Goal: Task Accomplishment & Management: Complete application form

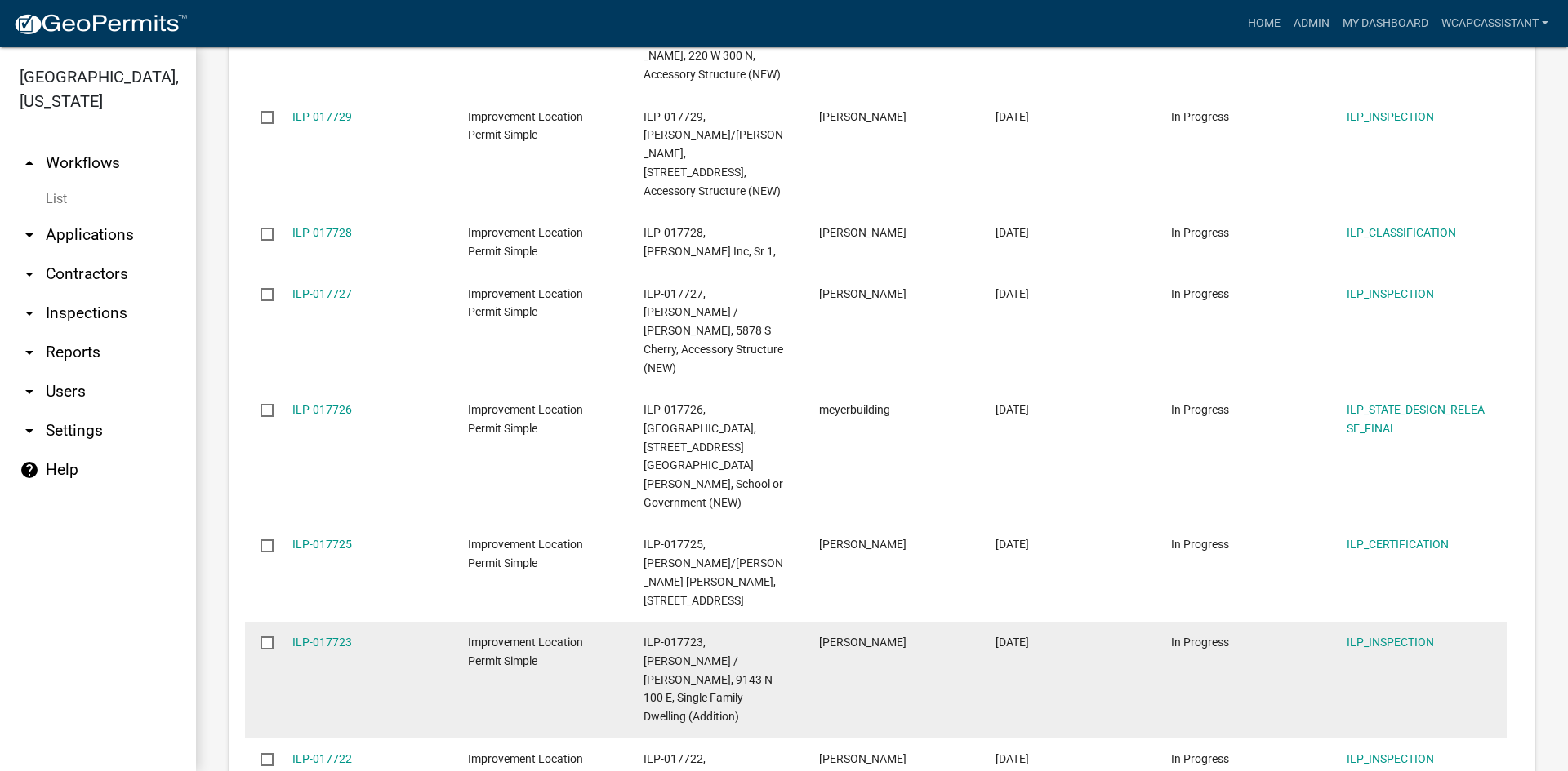
scroll to position [2165, 0]
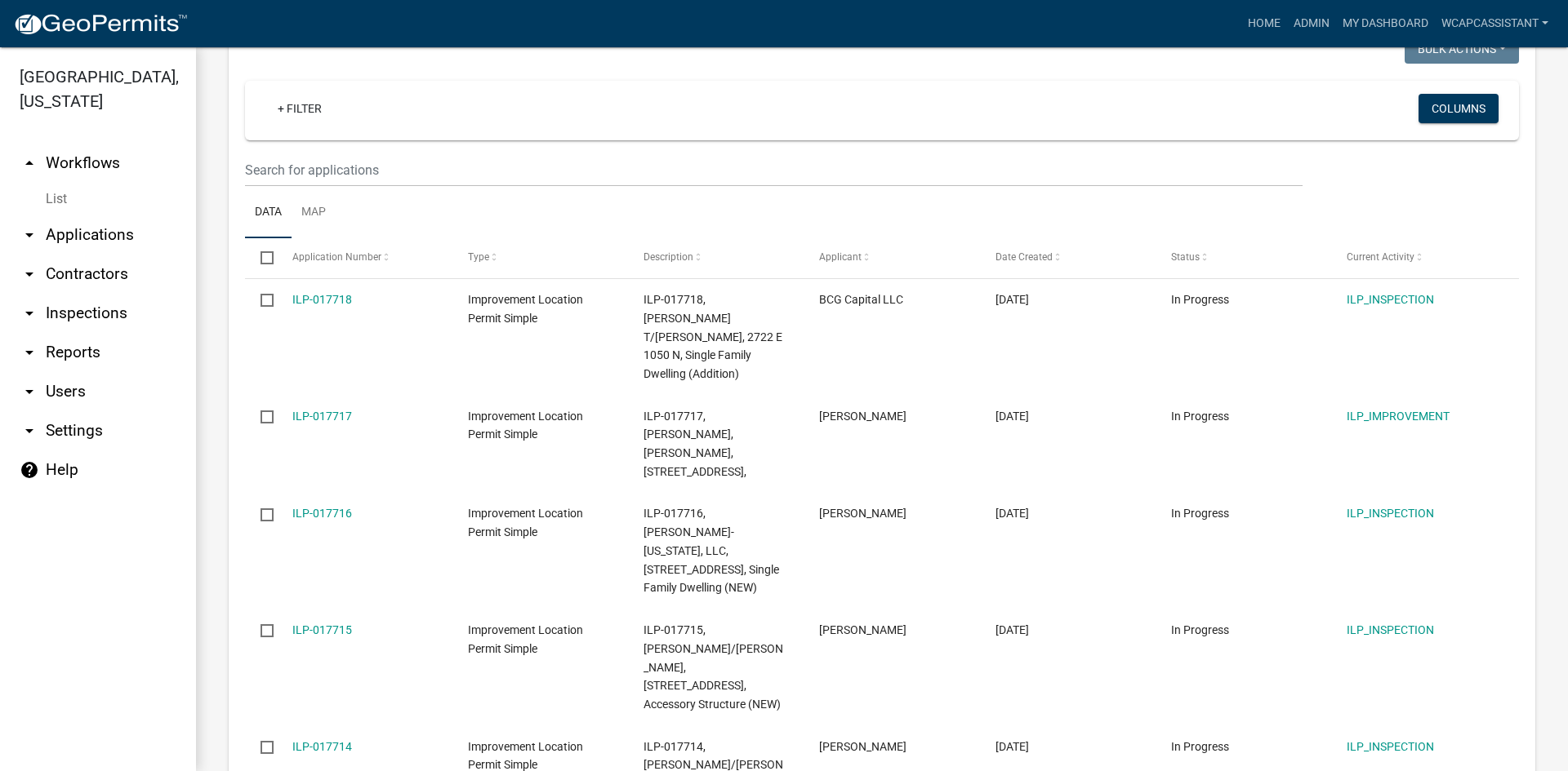
scroll to position [1675, 0]
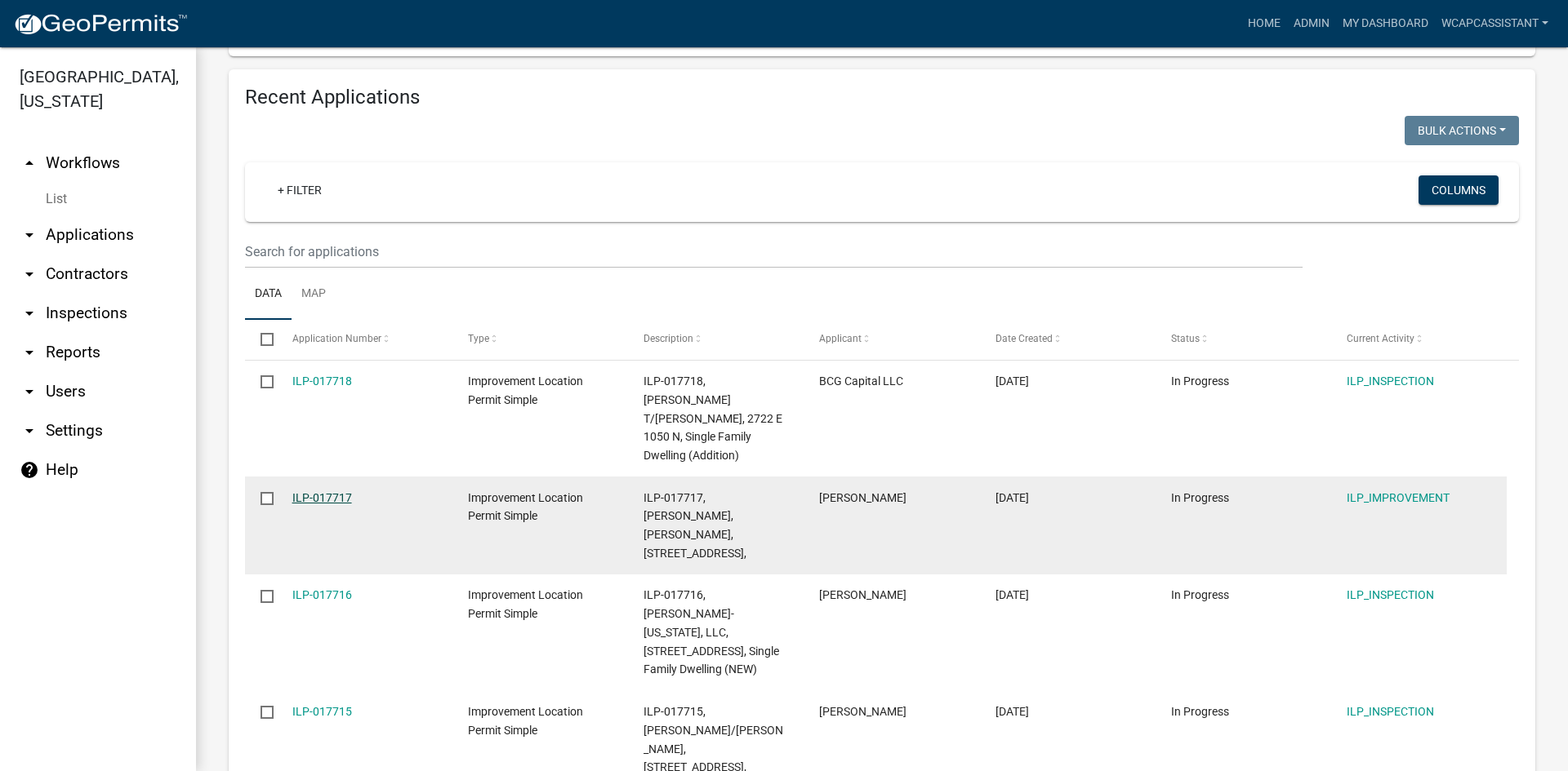
click at [343, 492] on link "ILP-017717" at bounding box center [322, 497] width 60 height 13
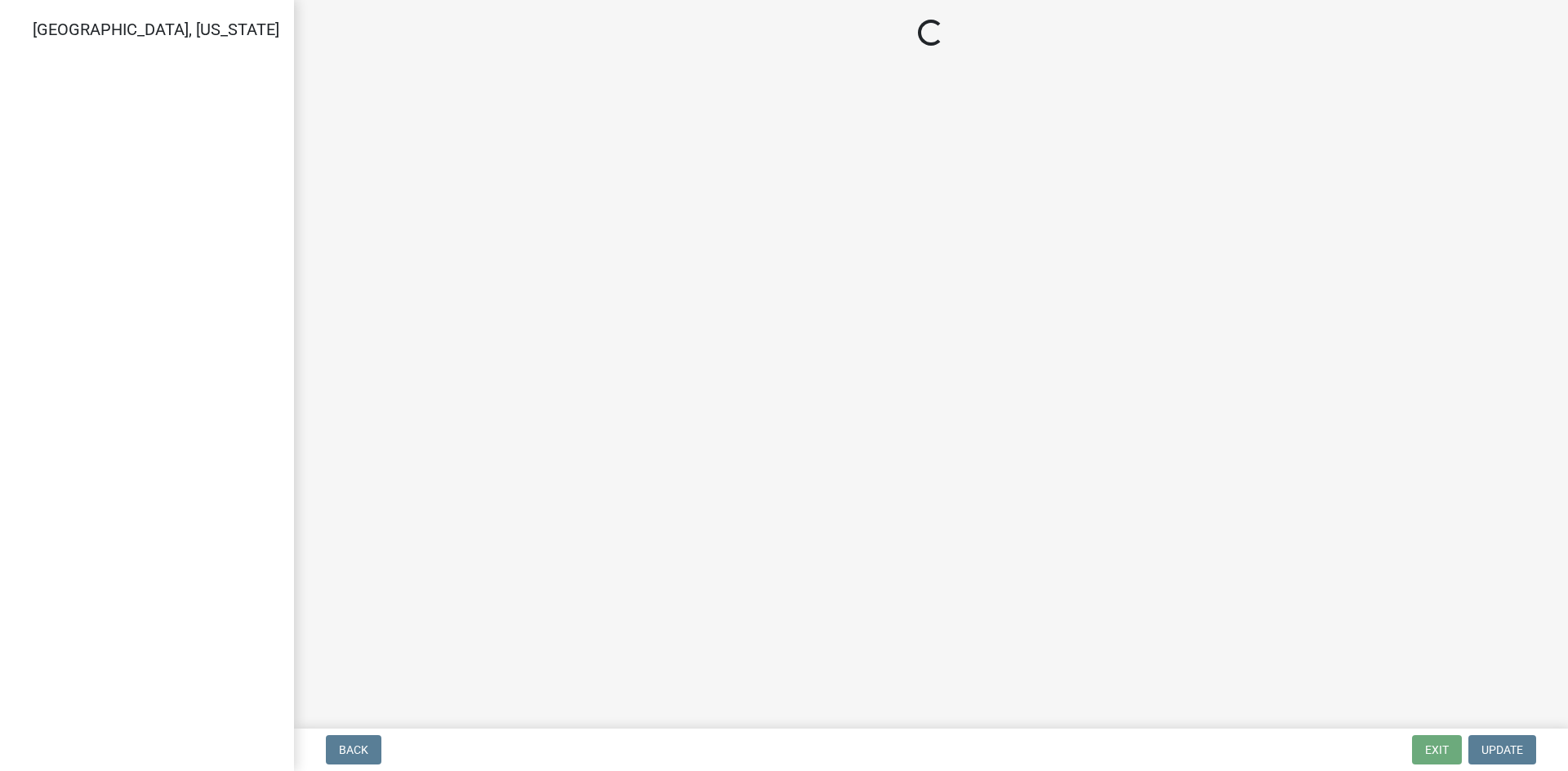
select select "71b507d0-569d-4a0a-b334-f72445909e69"
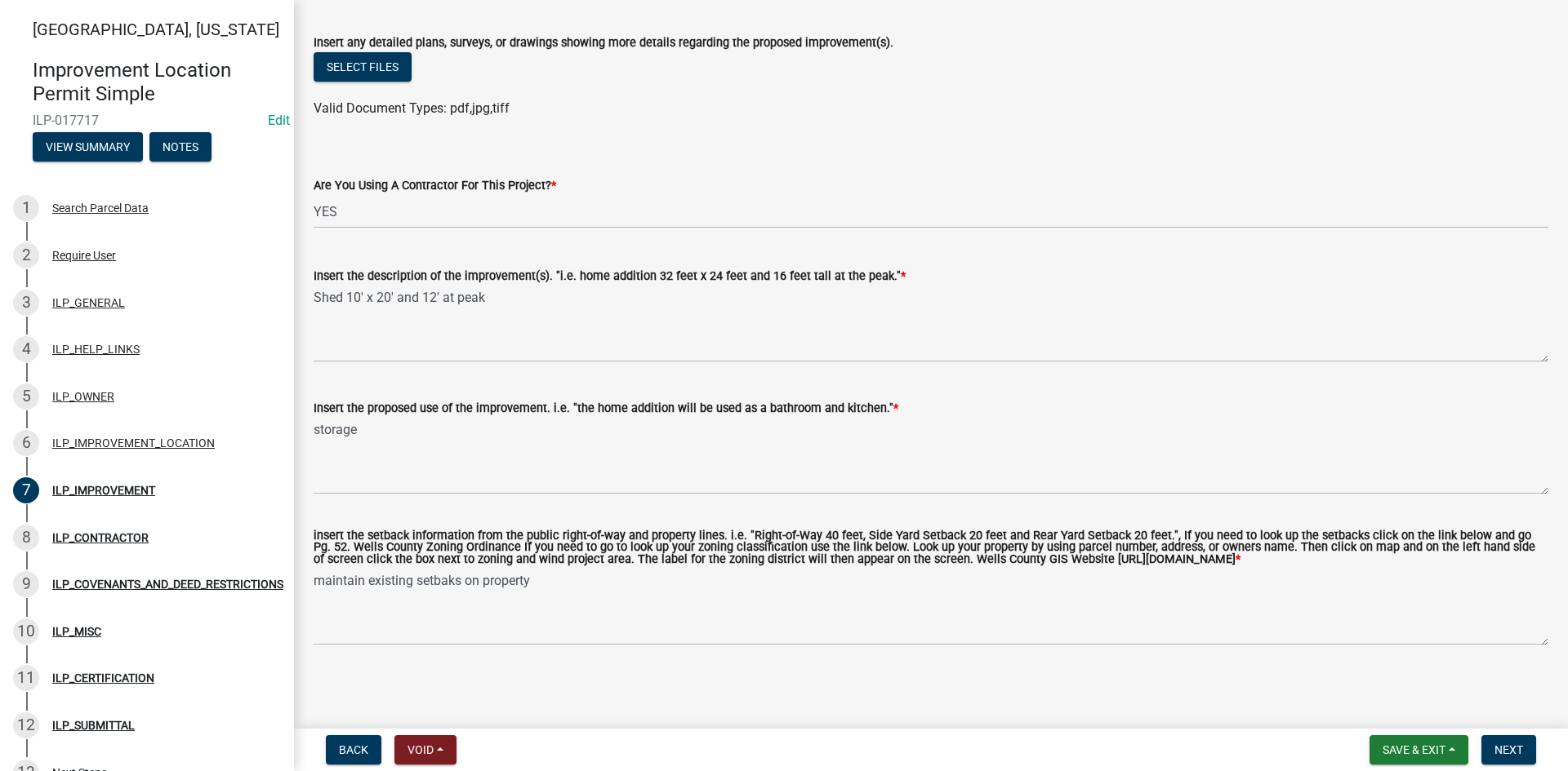
scroll to position [553, 0]
click at [1525, 749] on button "Next" at bounding box center [1508, 750] width 55 height 29
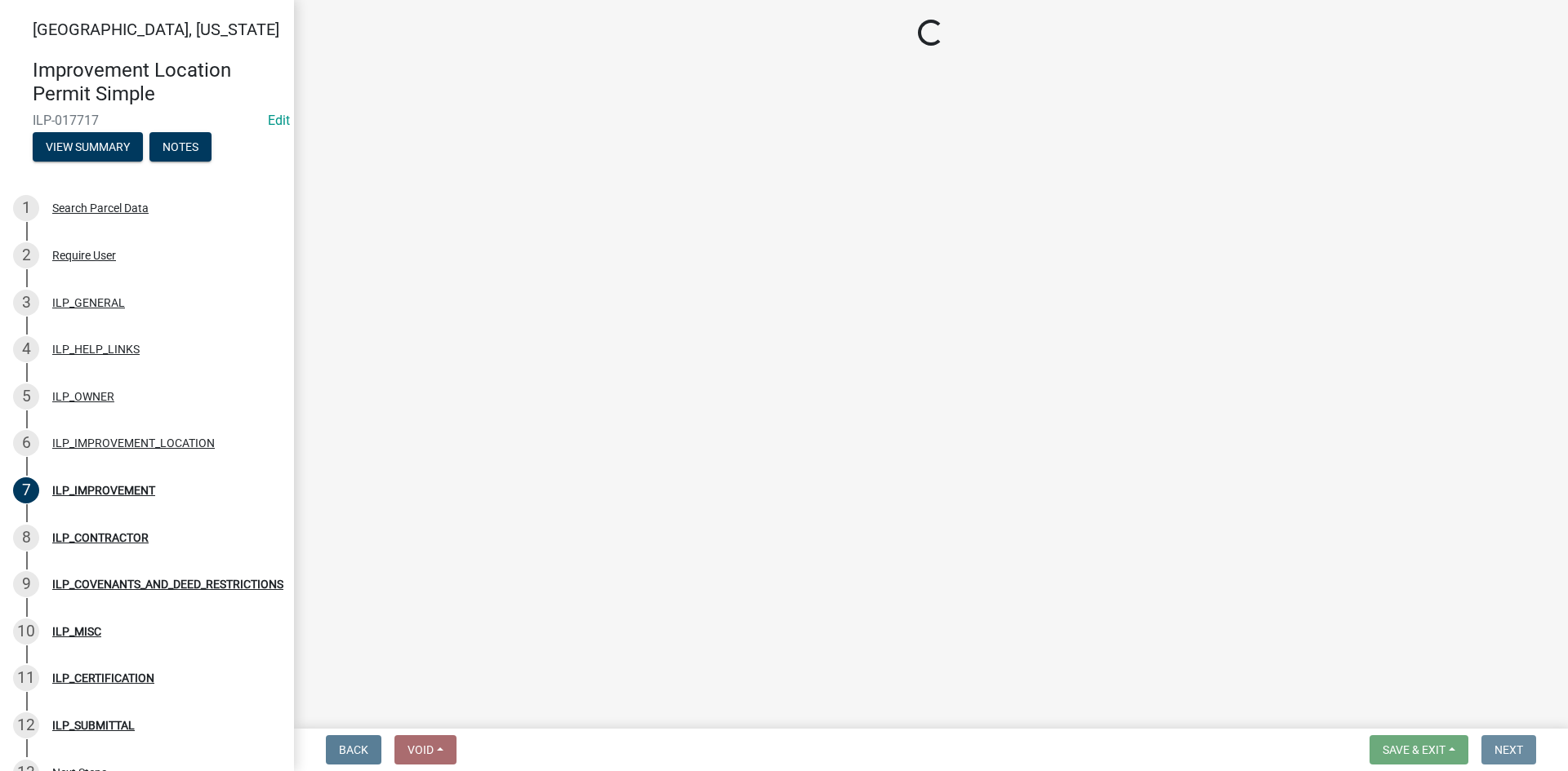
scroll to position [0, 0]
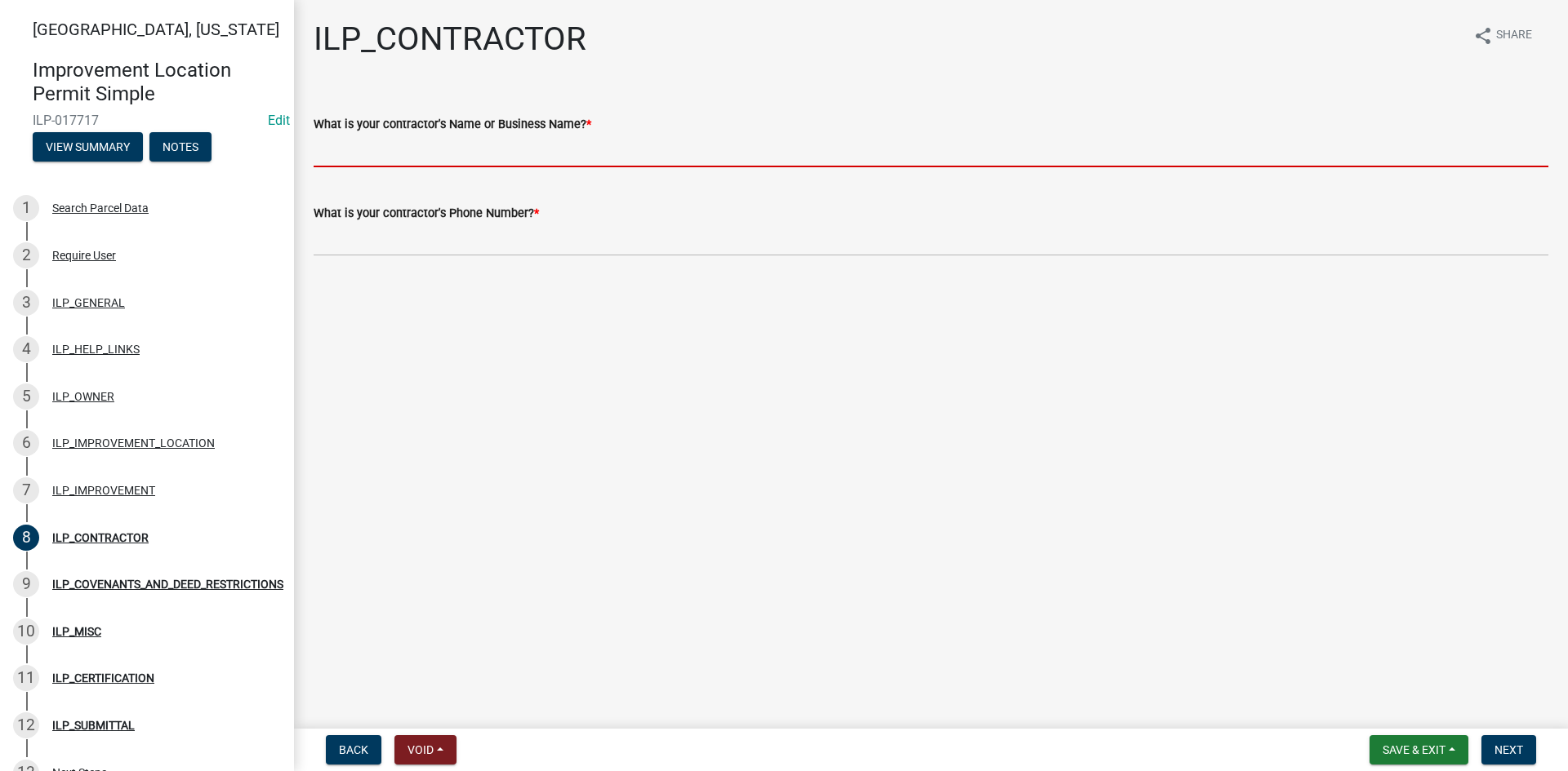
click at [476, 154] on input "What is your contractor's Name or Business Name? *" at bounding box center [931, 150] width 1235 height 33
click at [368, 744] on span "Back" at bounding box center [354, 750] width 29 height 13
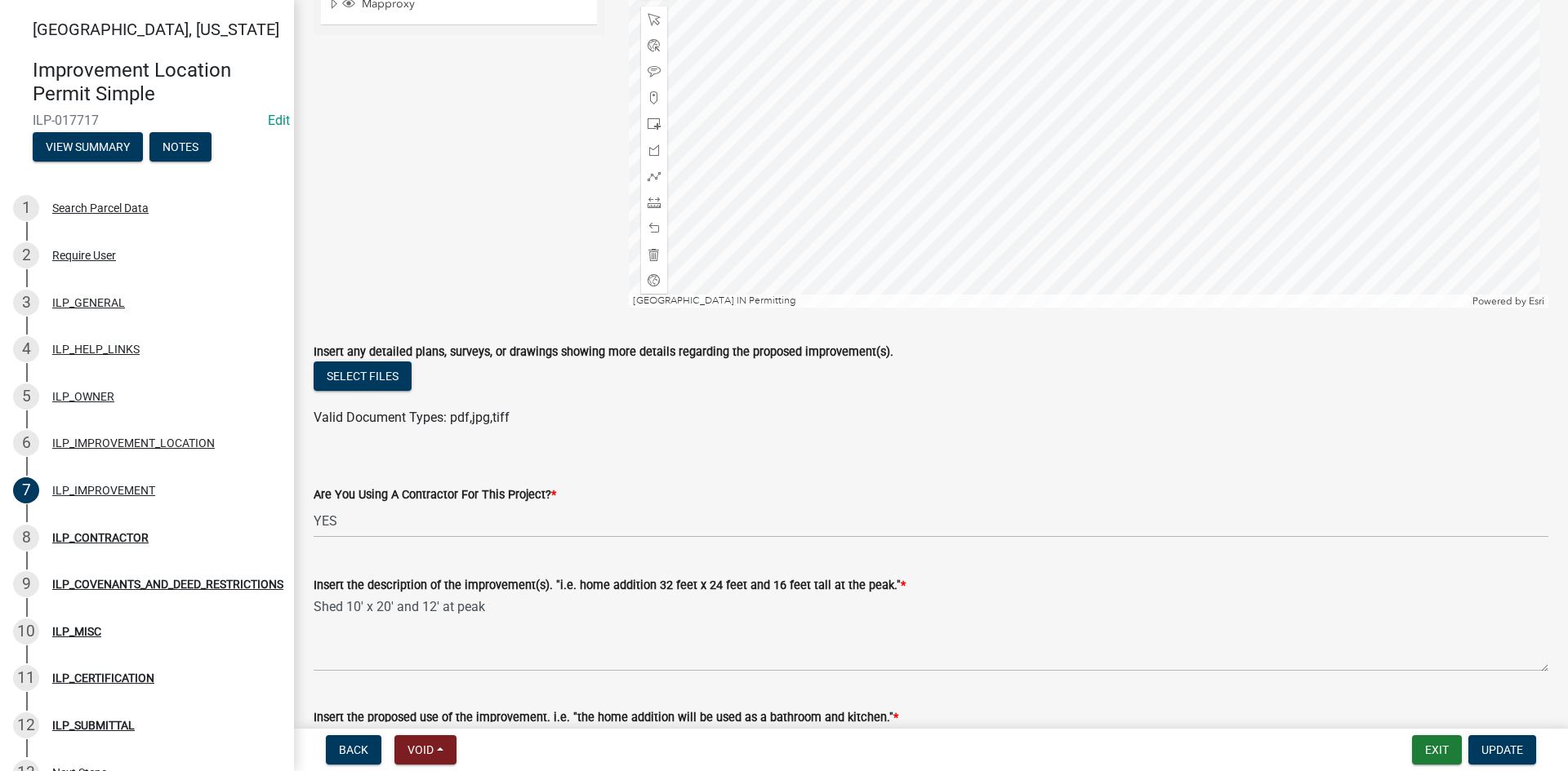
scroll to position [245, 0]
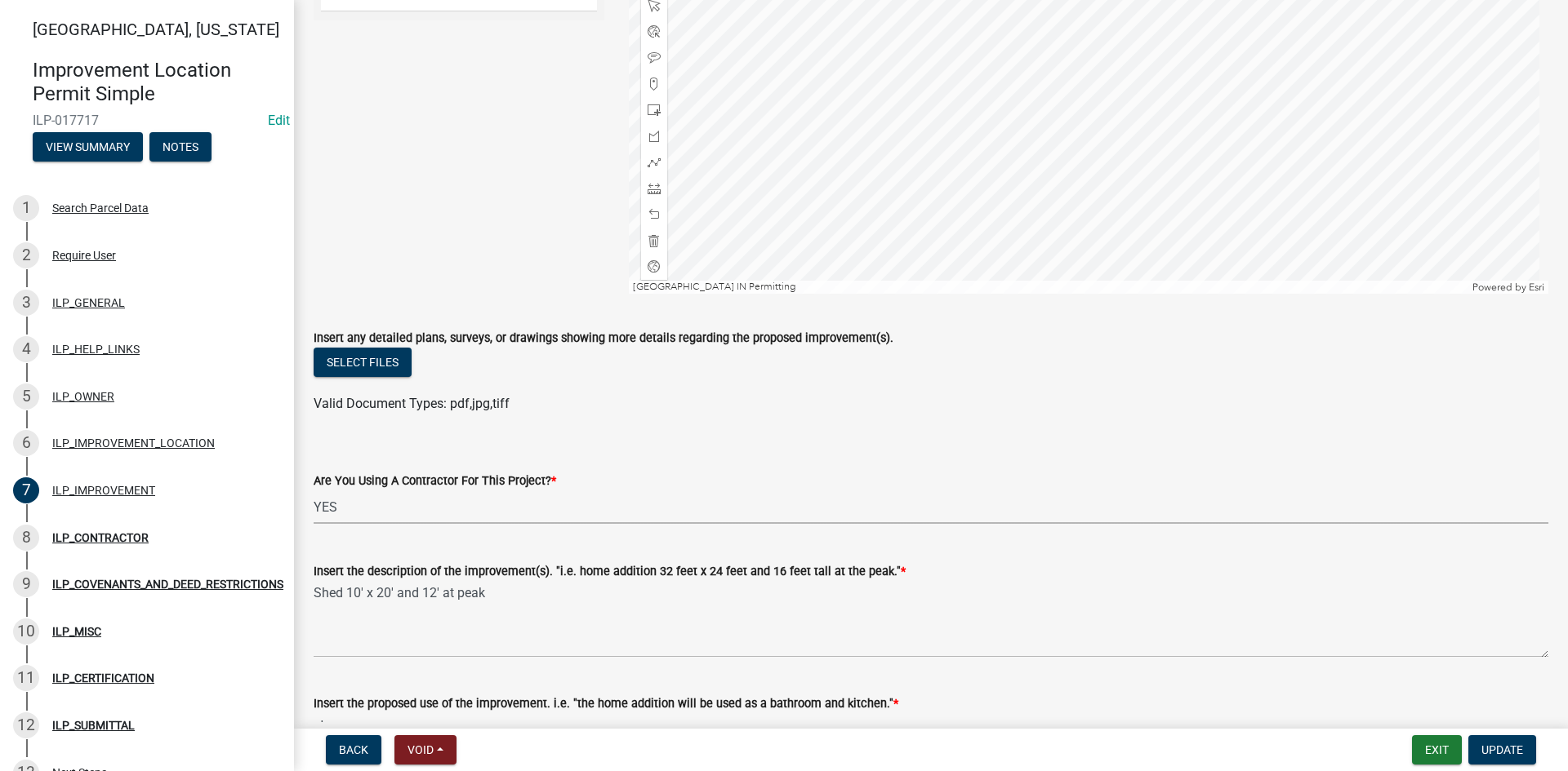
click at [384, 497] on select "Select Item... YES NO" at bounding box center [931, 507] width 1235 height 33
click at [314, 491] on select "Select Item... YES NO" at bounding box center [931, 507] width 1235 height 33
select select "d0c397cf-92c1-4d75-b08b-a5d0ada822ad"
click at [1506, 749] on span "Update" at bounding box center [1502, 750] width 42 height 13
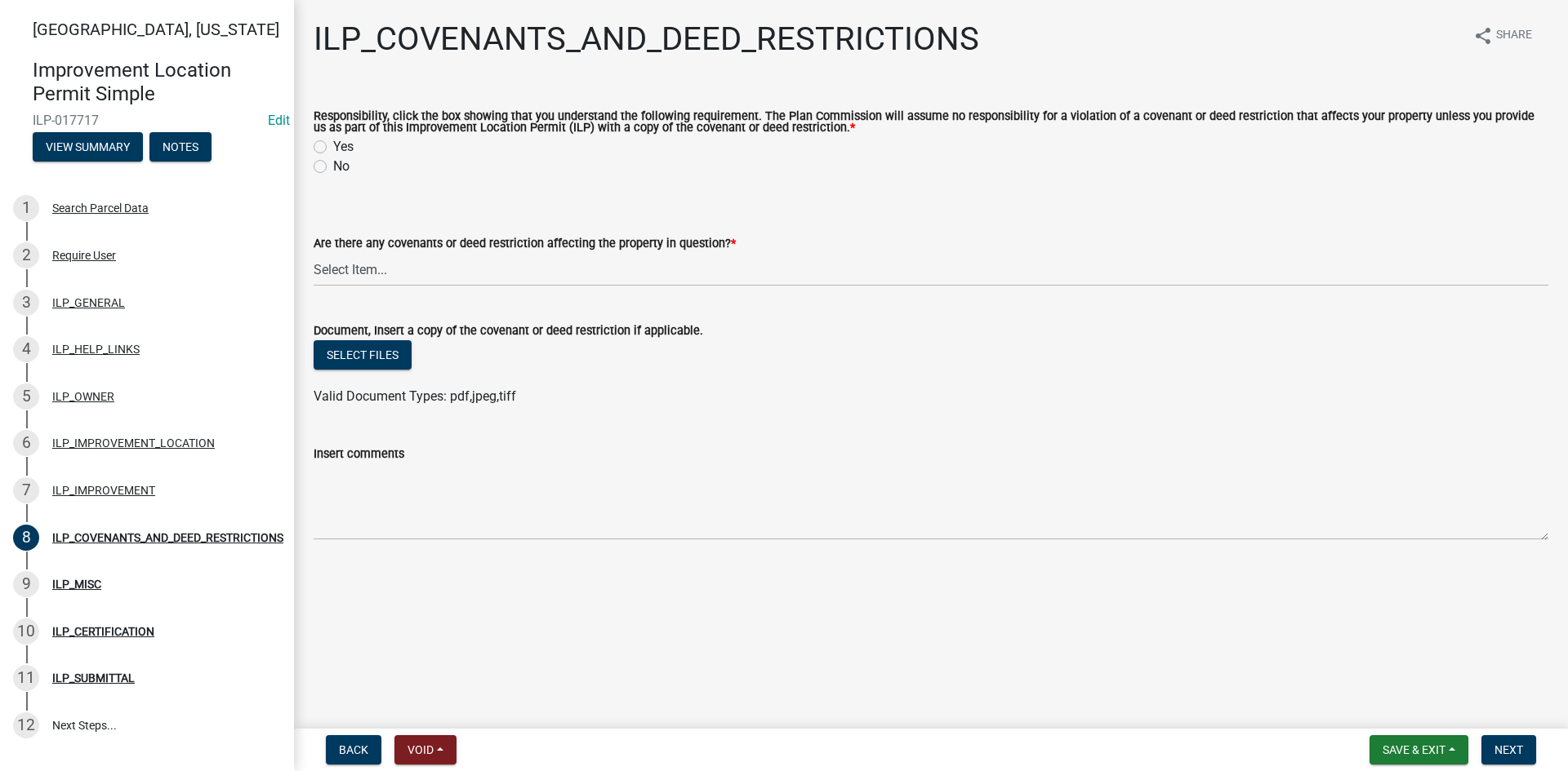
click at [333, 148] on label "Yes" at bounding box center [343, 147] width 21 height 20
click at [333, 148] on input "Yes" at bounding box center [338, 142] width 11 height 11
radio input "true"
click at [356, 261] on select "Select Item... YES NO" at bounding box center [931, 270] width 1235 height 33
click at [314, 254] on select "Select Item... YES NO" at bounding box center [931, 270] width 1235 height 33
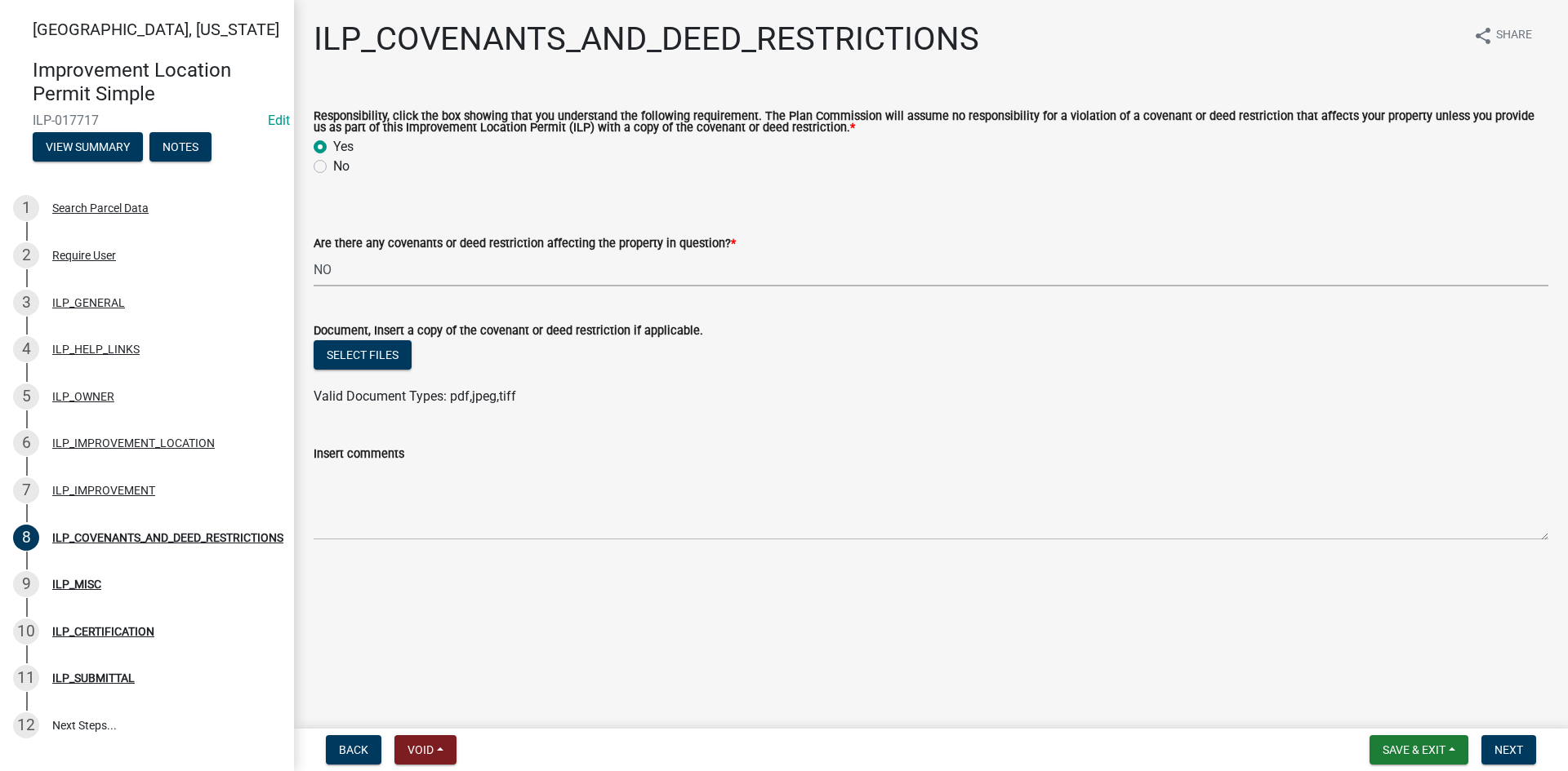
select select "8e2002f1-ace1-422c-92a0-aa7ffd64ff05"
click at [1522, 747] on span "Next" at bounding box center [1508, 750] width 28 height 13
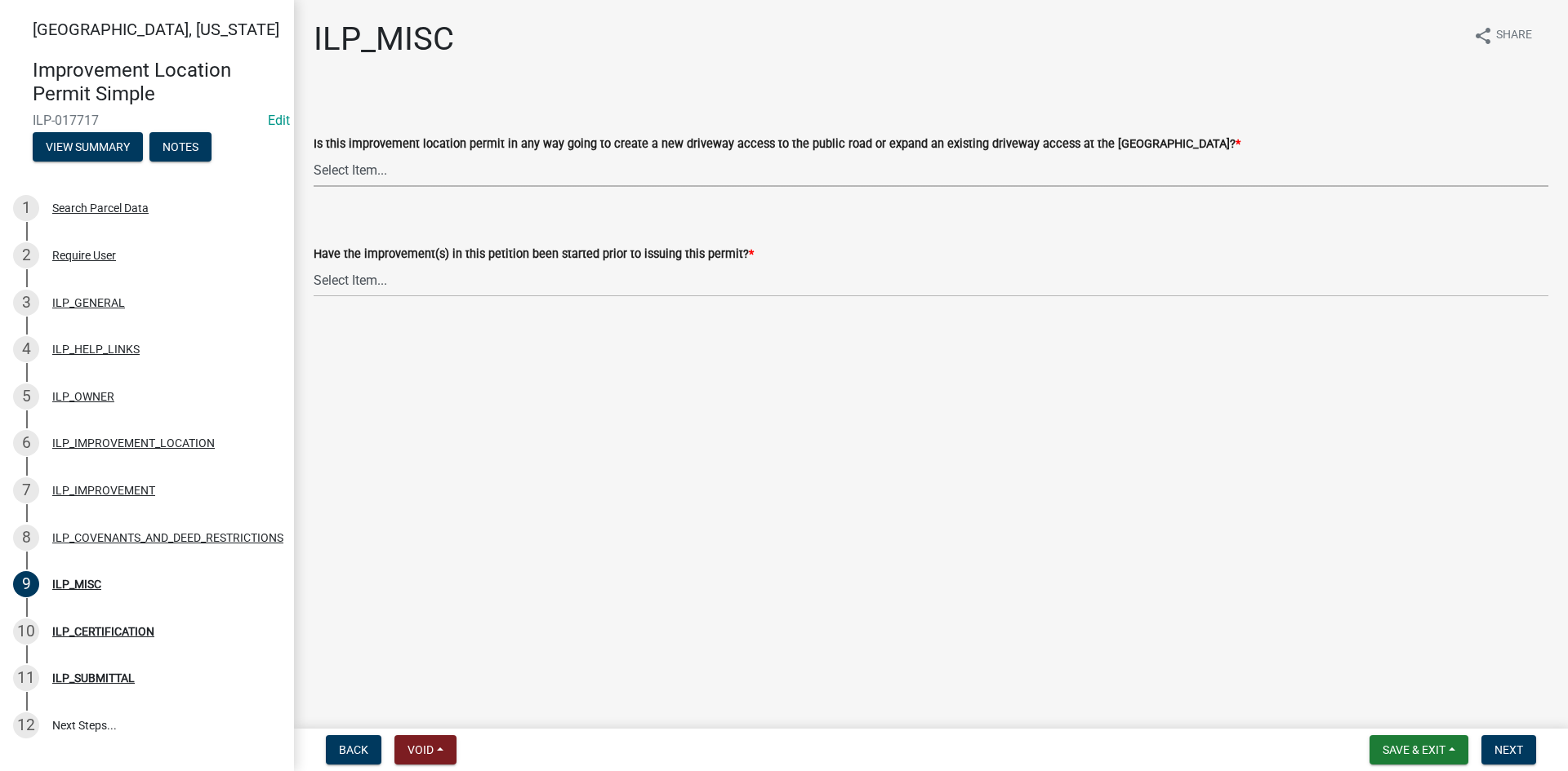
click at [428, 168] on select "Select Item... YES NO" at bounding box center [931, 170] width 1235 height 33
click at [314, 153] on select "Select Item... YES NO" at bounding box center [931, 170] width 1235 height 33
select select "efdfc372-da28-48aa-82f0-d86e80c7002d"
click at [433, 287] on select "Select Item... YES NO" at bounding box center [931, 280] width 1235 height 33
click at [314, 264] on select "Select Item... YES NO" at bounding box center [931, 280] width 1235 height 33
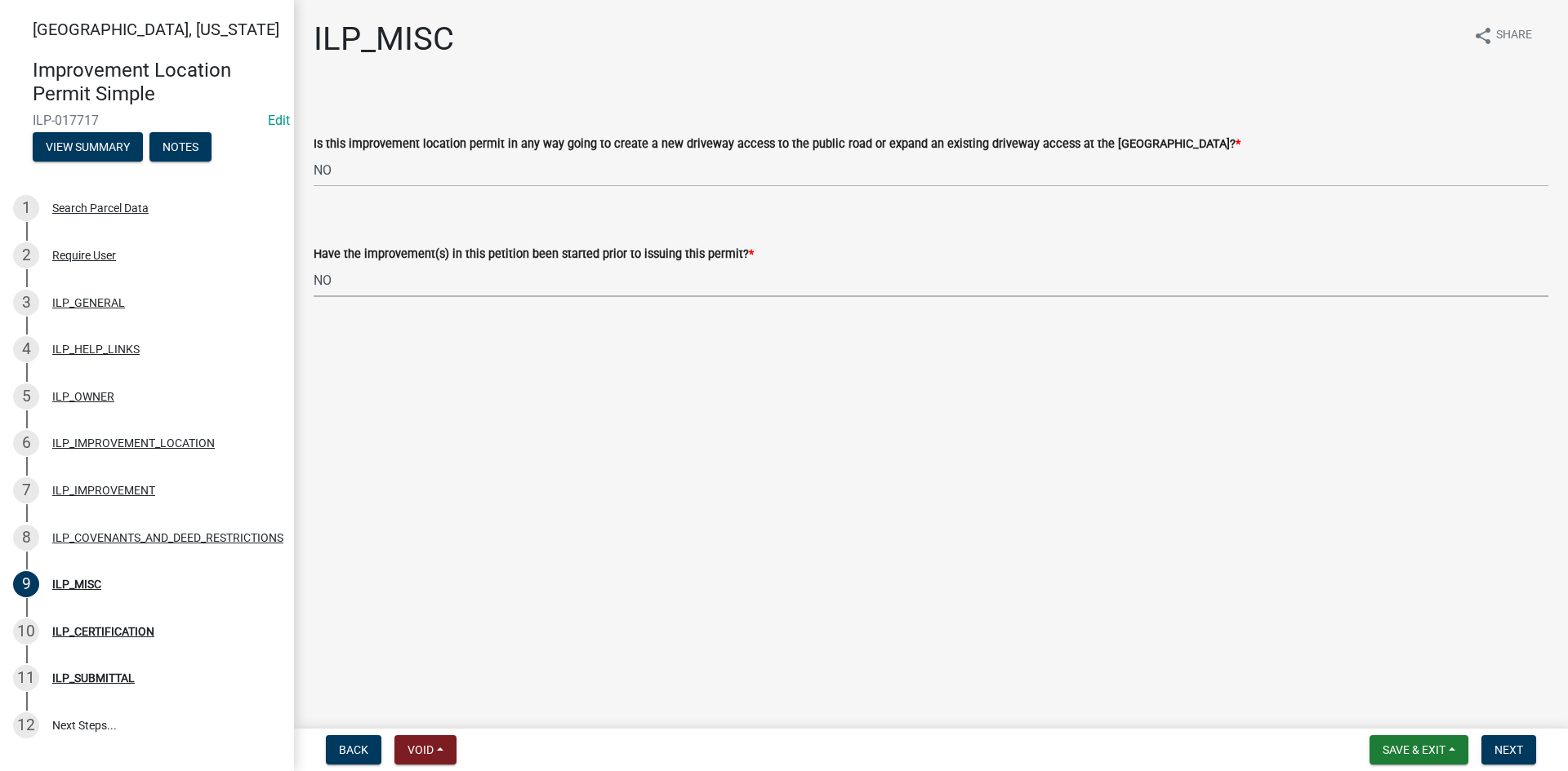
select select "87690217-1c5d-4f3f-89a3-85c12ce3295a"
click at [1510, 748] on span "Next" at bounding box center [1508, 750] width 28 height 13
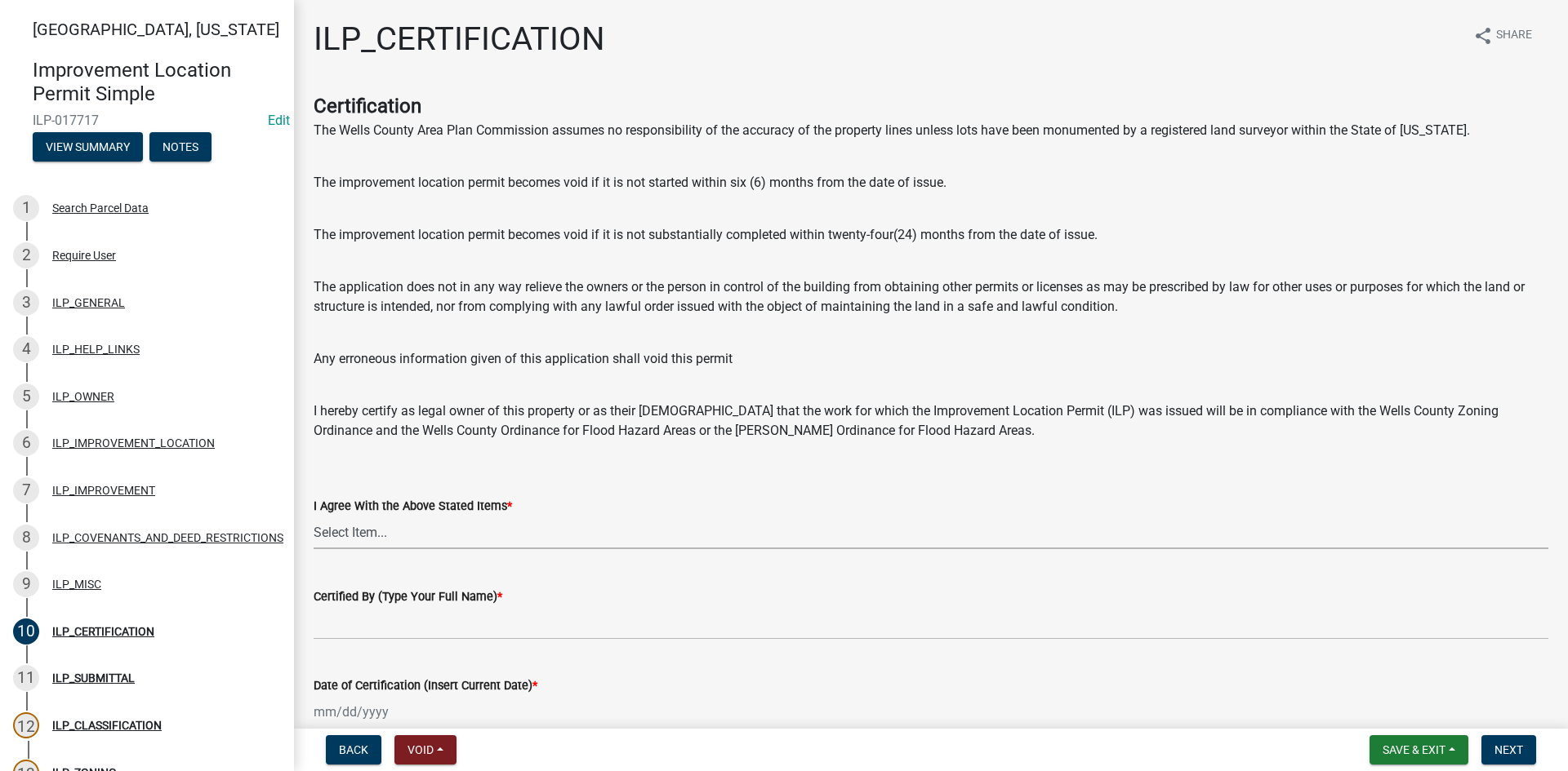
click at [471, 529] on select "Select Item... Yes" at bounding box center [931, 533] width 1235 height 33
click at [314, 516] on select "Select Item... Yes" at bounding box center [931, 533] width 1235 height 33
select select "bd96893d-fc5a-4886-96bc-c23f48f60341"
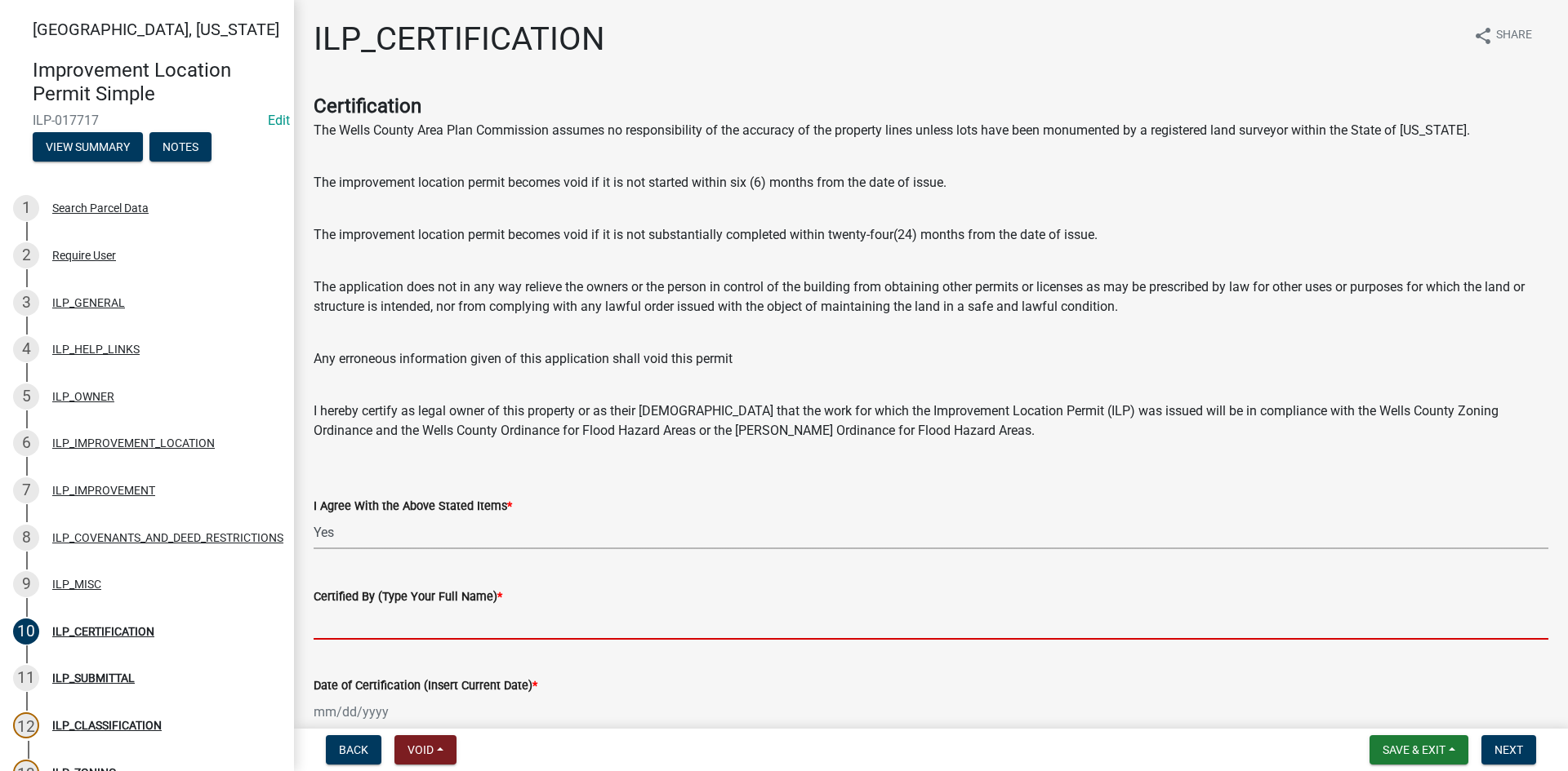
click at [686, 627] on input "Certified By (Type Your Full Name) *" at bounding box center [931, 623] width 1235 height 33
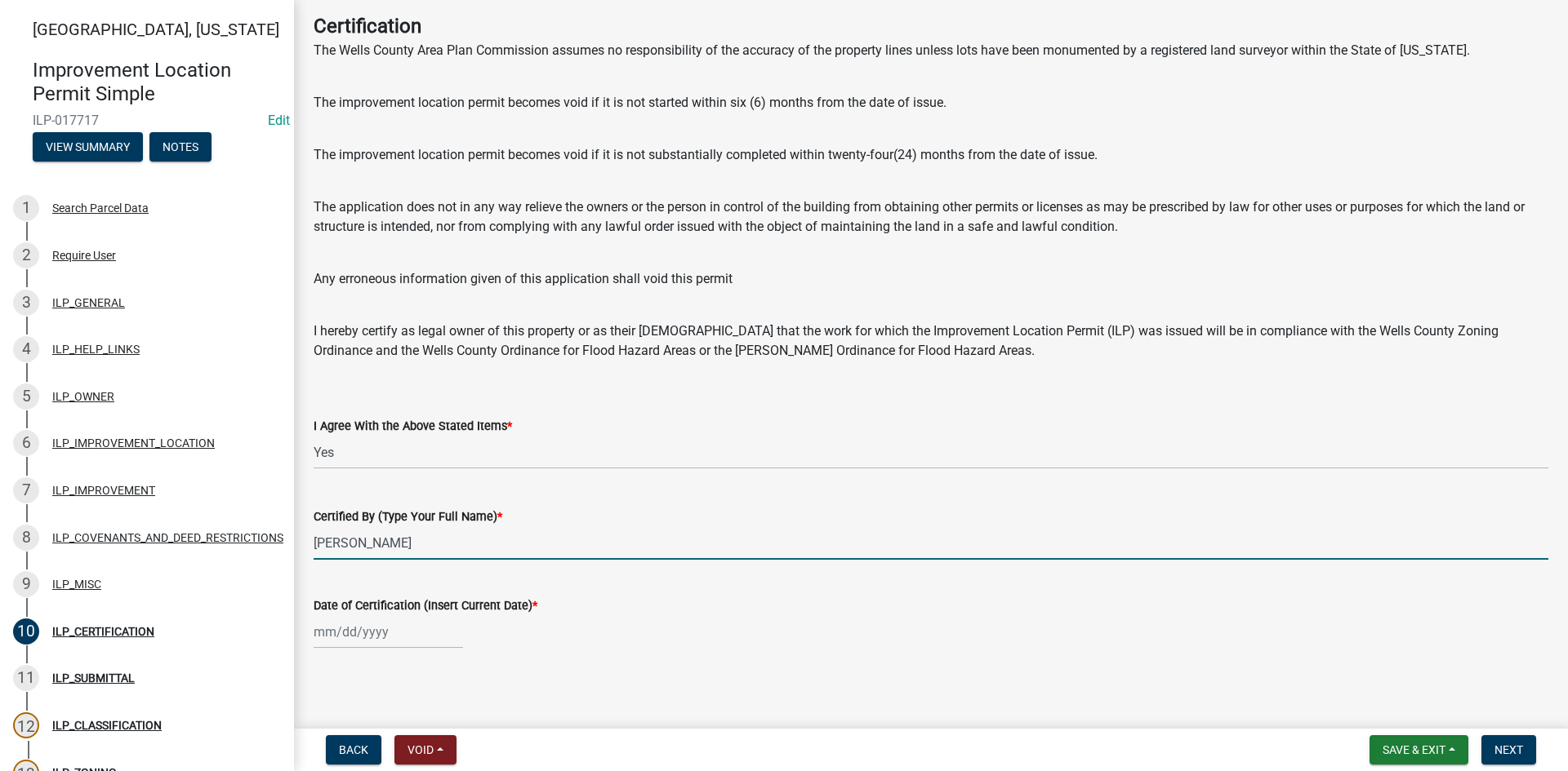
scroll to position [85, 0]
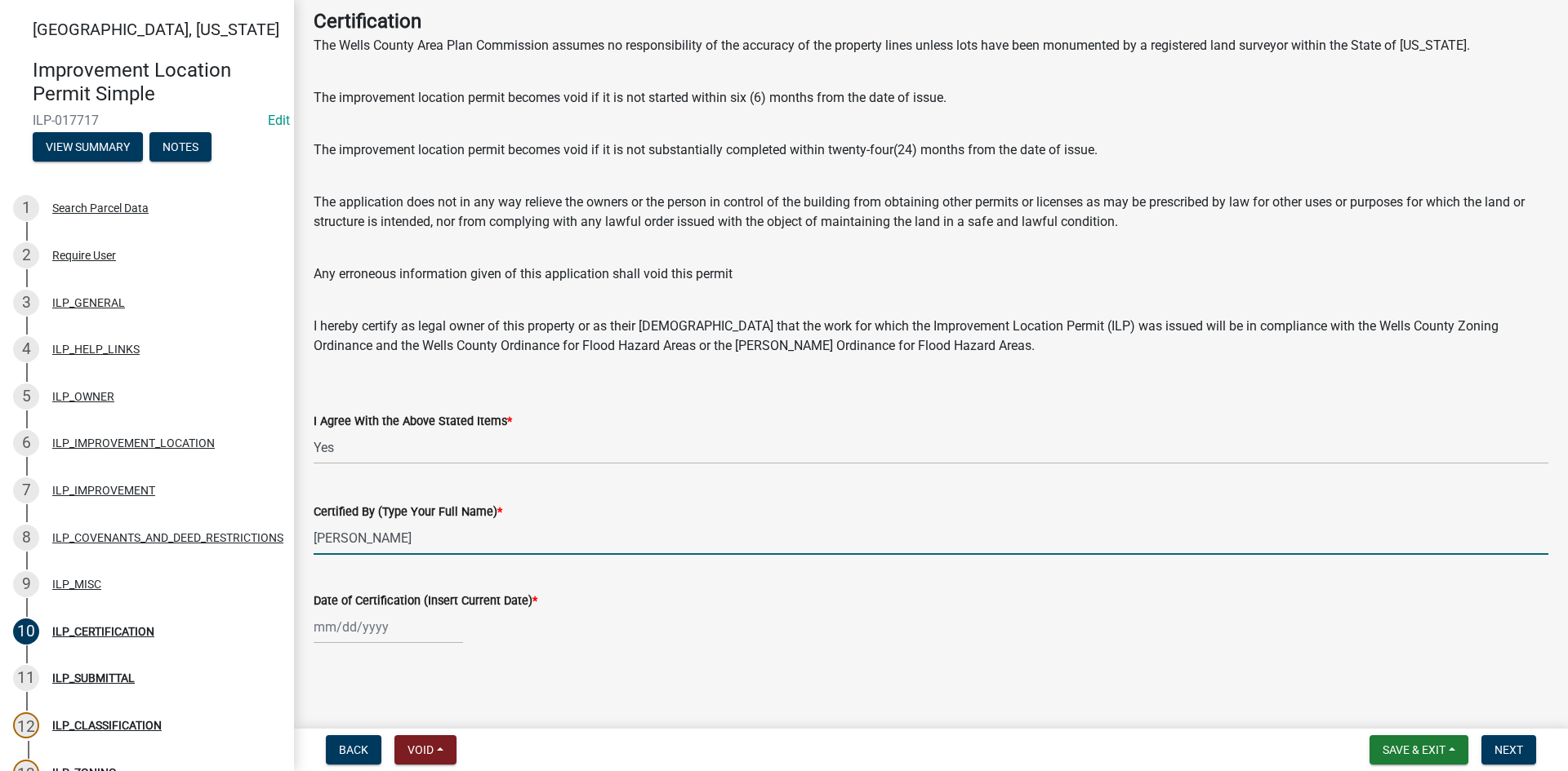
type input "[PERSON_NAME]"
select select "10"
select select "2025"
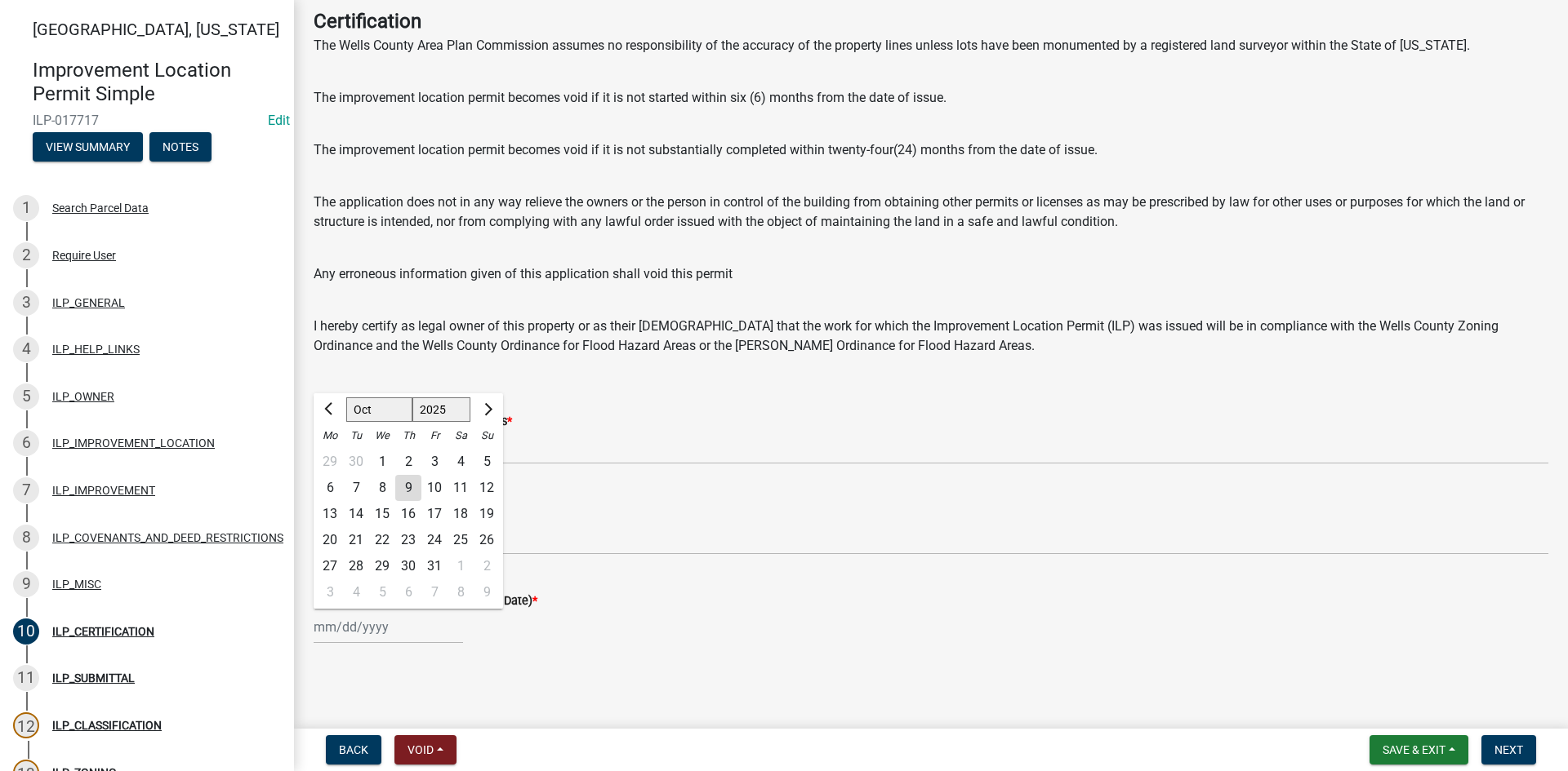
click at [359, 638] on div "[PERSON_NAME] Feb Mar Apr [PERSON_NAME][DATE] Oct Nov [DATE] 1526 1527 1528 152…" at bounding box center [388, 627] width 150 height 33
click at [408, 491] on div "9" at bounding box center [408, 488] width 26 height 26
type input "[DATE]"
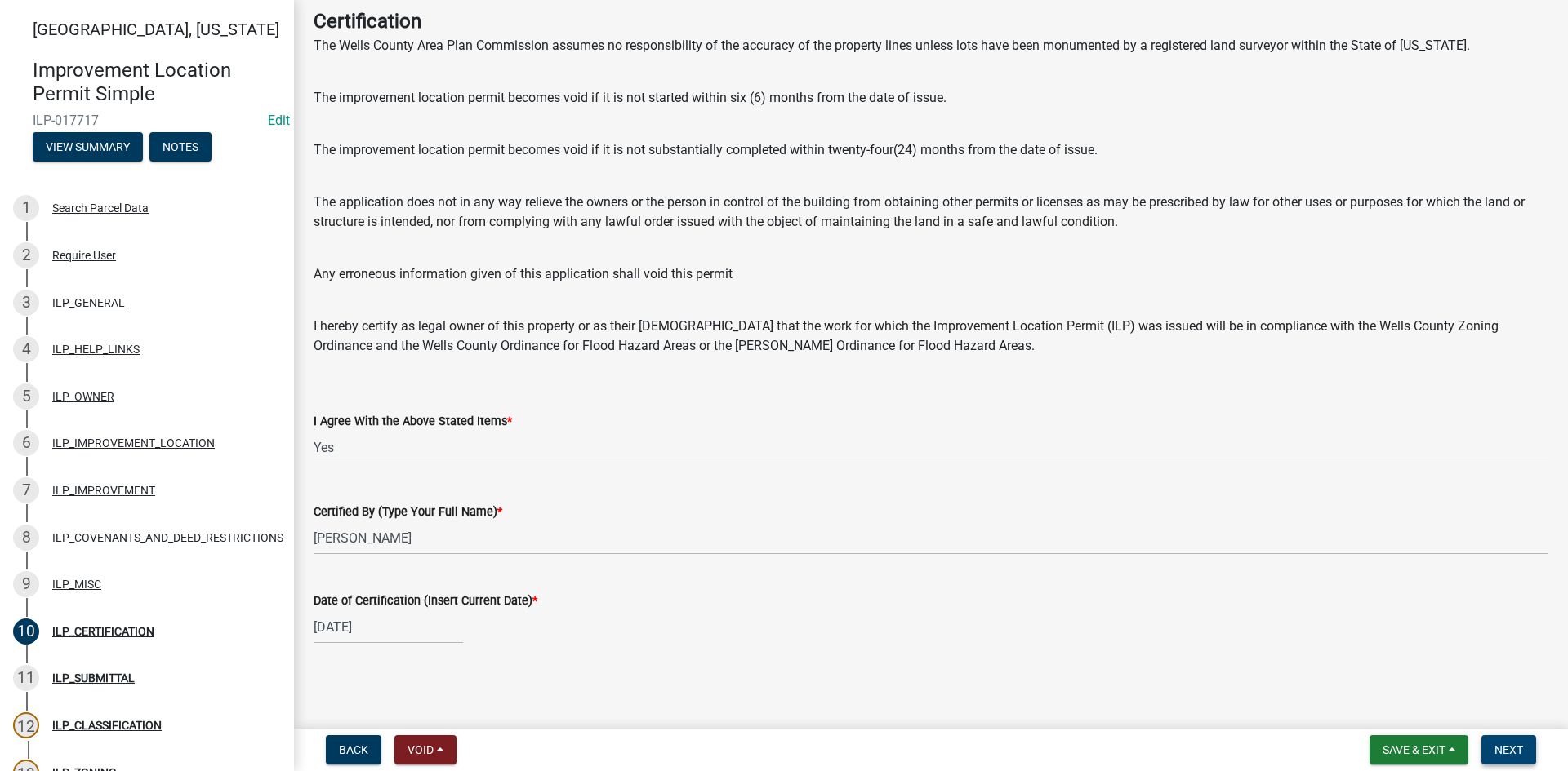
click at [1493, 746] on button "Next" at bounding box center [1508, 750] width 55 height 29
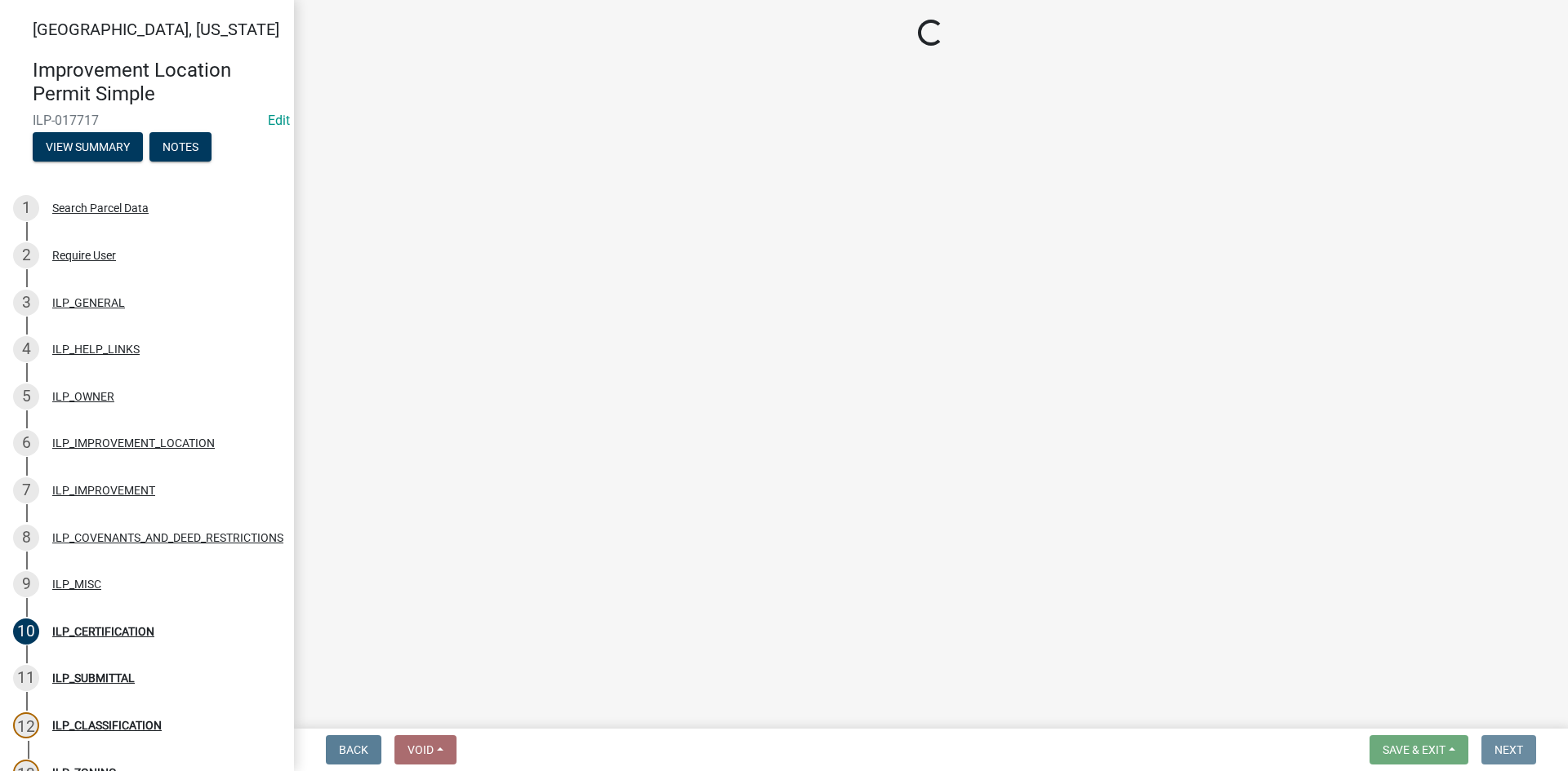
scroll to position [0, 0]
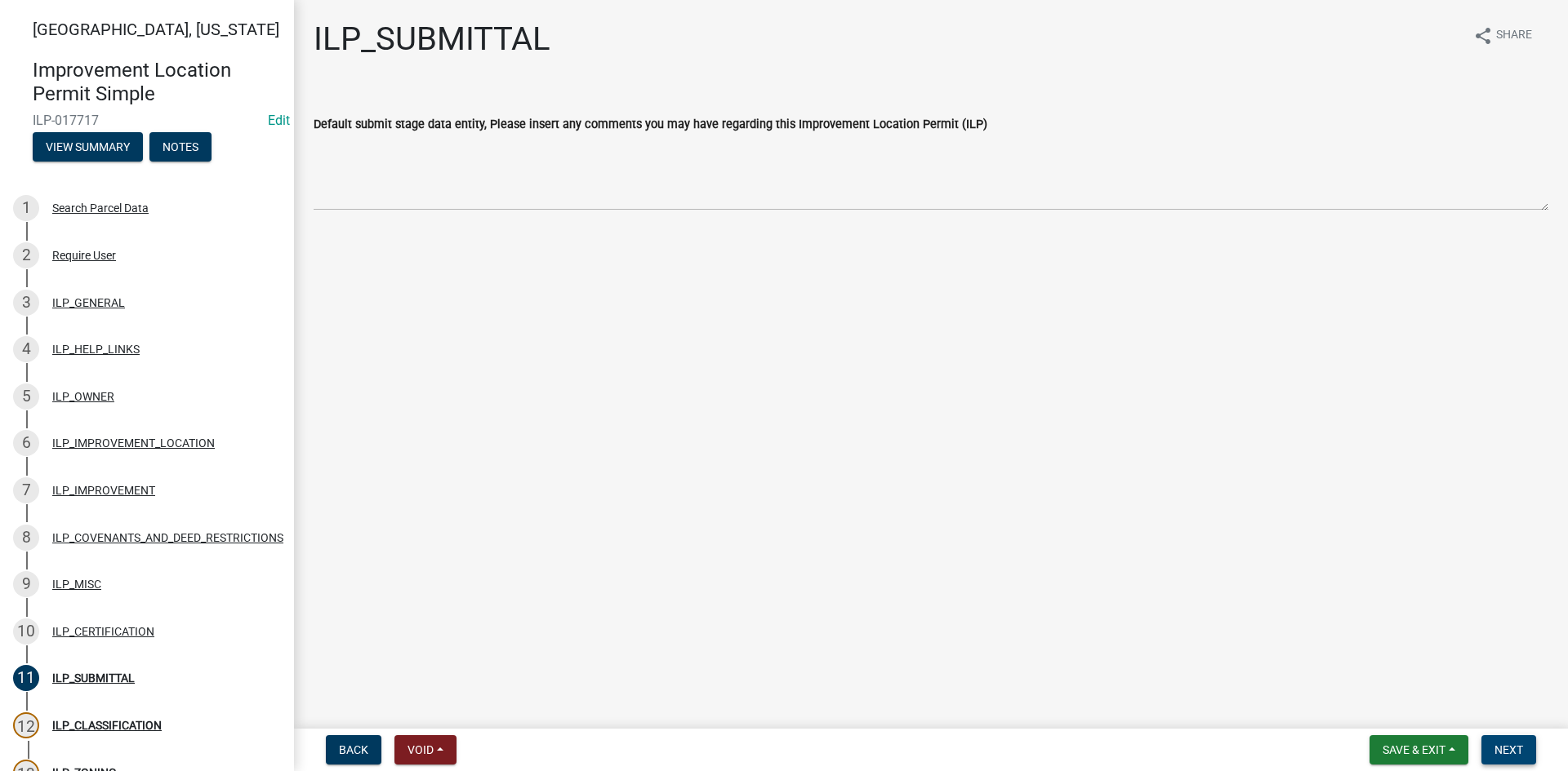
click at [1508, 737] on button "Next" at bounding box center [1508, 750] width 55 height 29
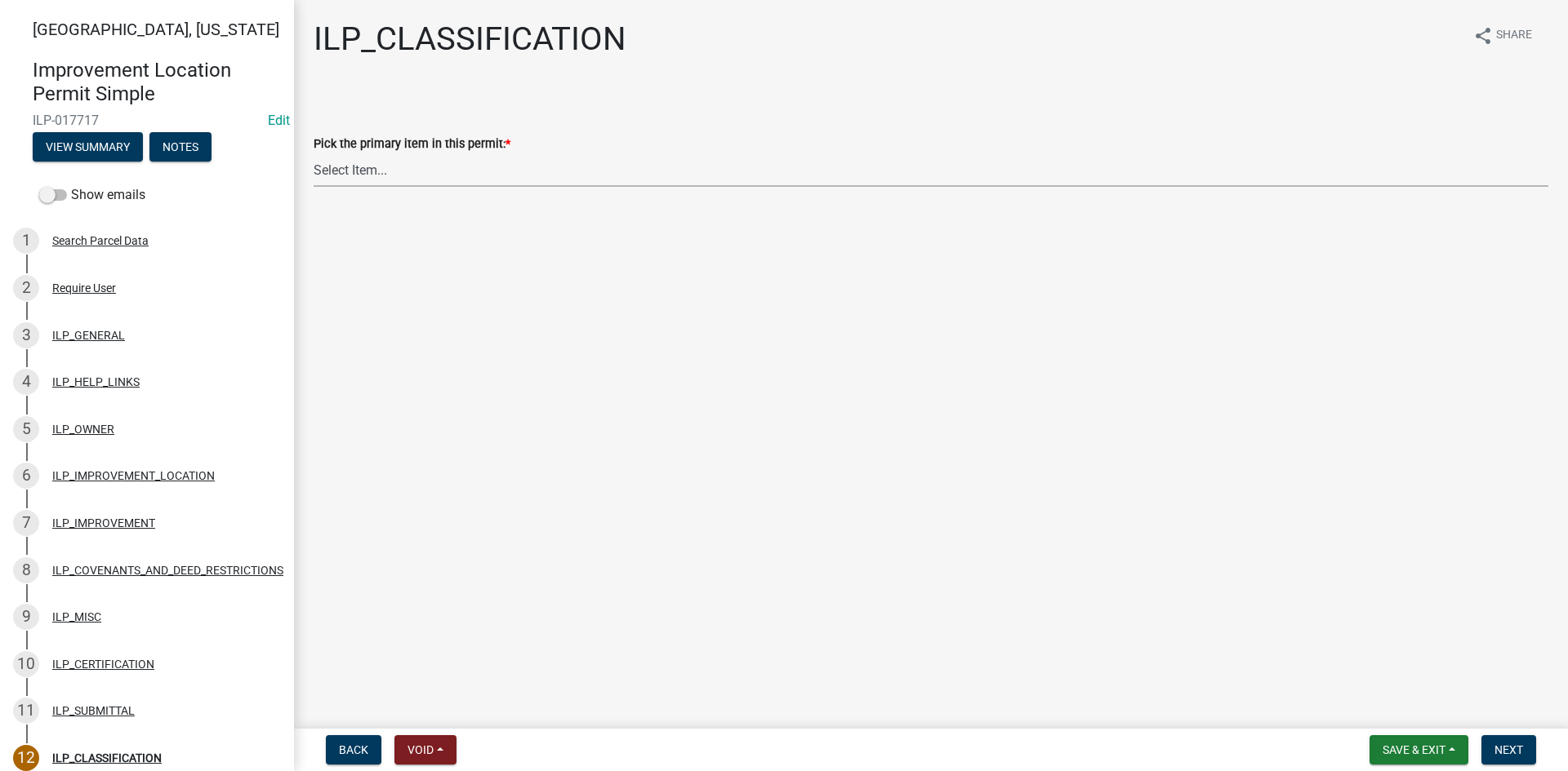
click at [707, 177] on select "Select Item... Accessory Structure (Addition) Accessory Structure (NEW) Busines…" at bounding box center [931, 170] width 1235 height 33
click at [314, 153] on select "Select Item... Accessory Structure (Addition) Accessory Structure (NEW) Busines…" at bounding box center [931, 170] width 1235 height 33
select select "119b830e-a7a9-4285-be0b-a69d75da8c1b"
click at [1495, 752] on span "Next" at bounding box center [1508, 750] width 28 height 13
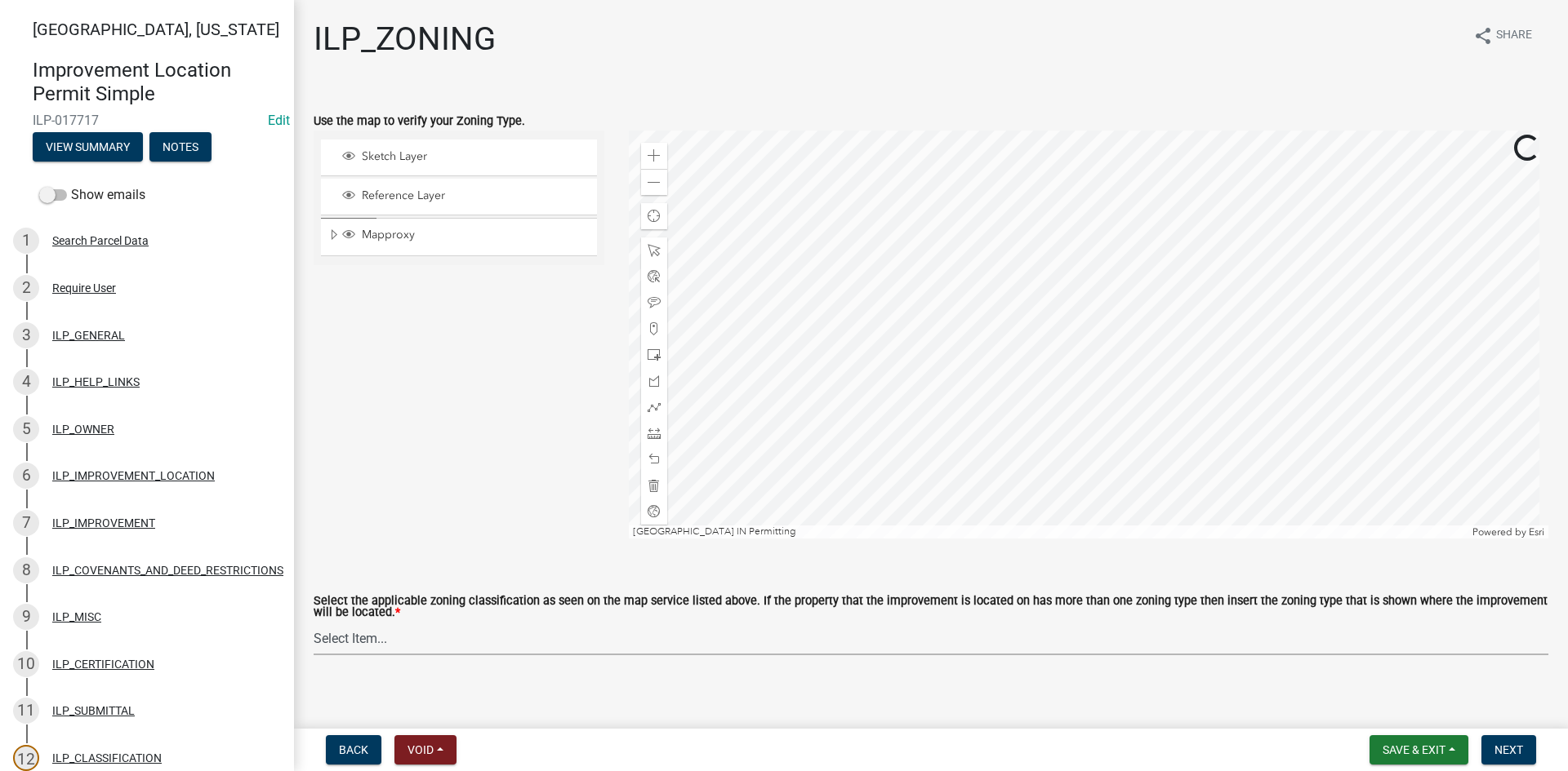
click at [956, 644] on select "Select Item... A-1 "Agricultural Intensive" A-R "Agricultural Residential" S-1 …" at bounding box center [931, 639] width 1235 height 33
click at [314, 622] on select "Select Item... A-1 "Agricultural Intensive" A-R "Agricultural Residential" S-1 …" at bounding box center [931, 639] width 1235 height 33
select select "077e72d7-ee28-42b3-b13f-4b6ba4a9753a"
click at [1499, 745] on span "Next" at bounding box center [1508, 750] width 28 height 13
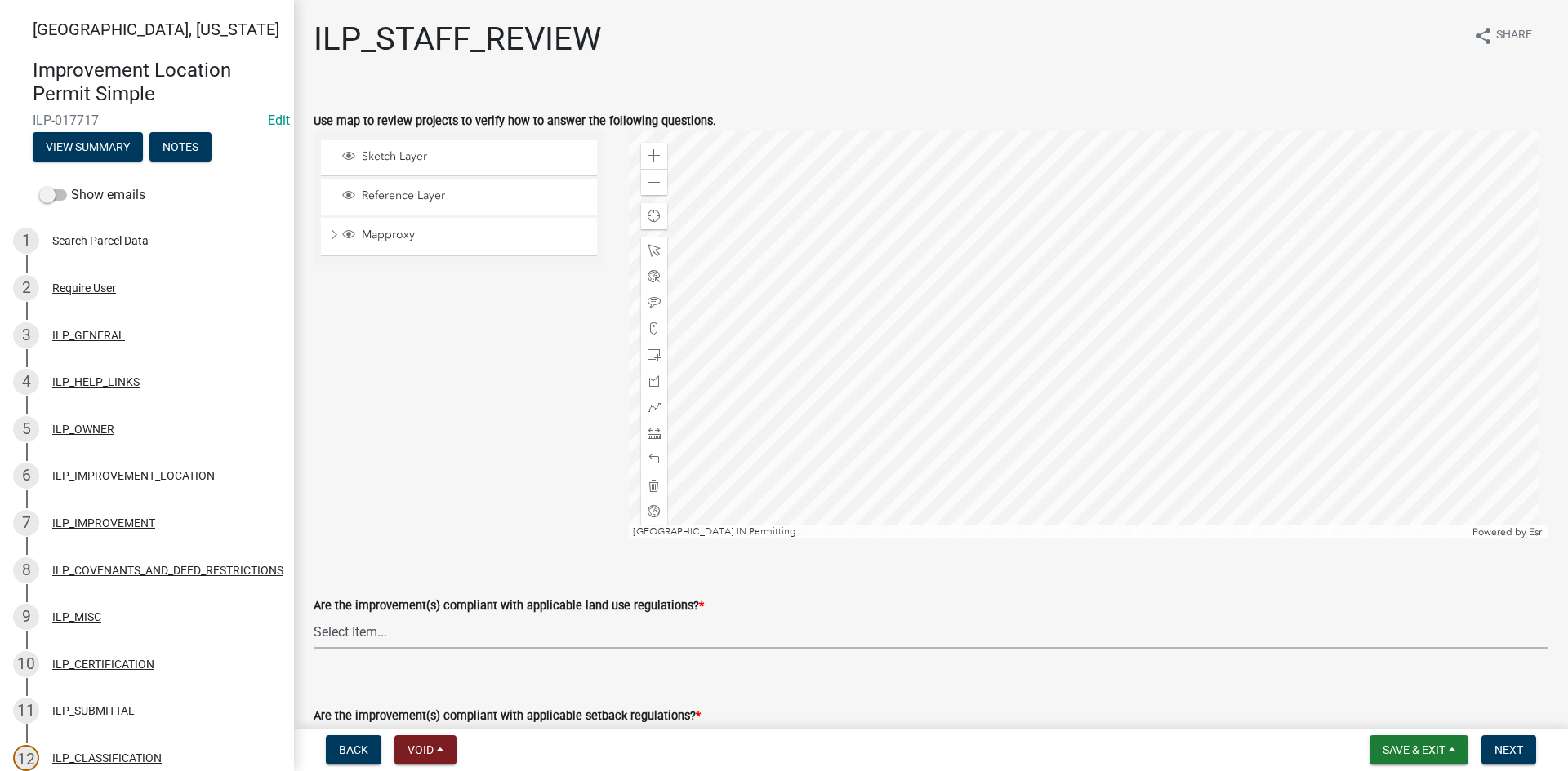
click at [415, 633] on select "Select Item... YES NO" at bounding box center [931, 632] width 1235 height 33
click at [314, 616] on select "Select Item... YES NO" at bounding box center [931, 632] width 1235 height 33
select select "83ffa5df-1258-41bd-a108-9f2370541ef9"
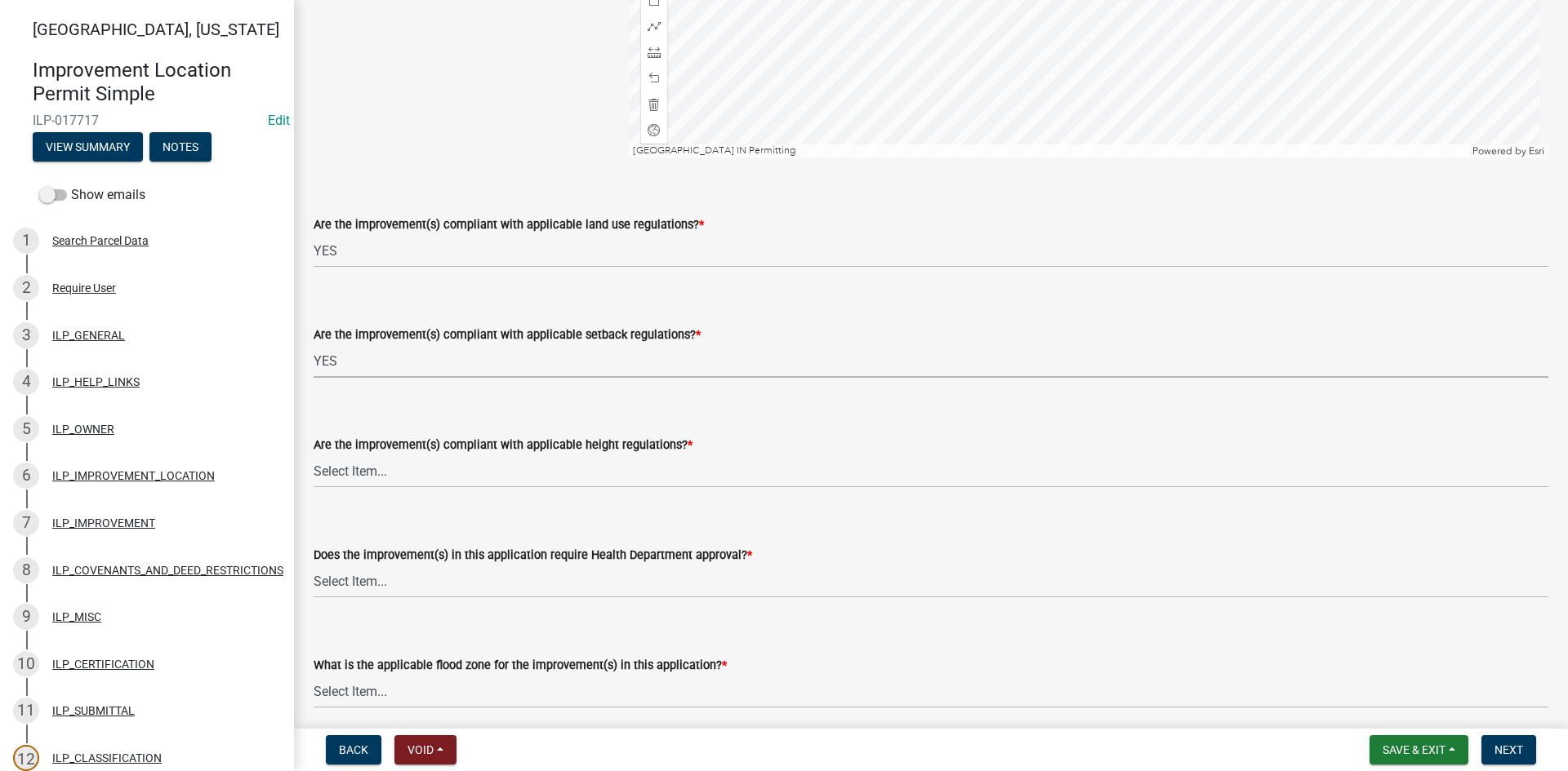
select select "e76e6c03-c199-4125-95d7-daca193c3739"
select select "b2795382-5a5c-496e-8f40-9eac2bba8e54"
select select "2cf99e9a-fd48-429a-ab01-6241dd9ef86f"
click at [434, 697] on select "Select Item... AE-Floodway "Studied 1% Flood Zone Under State of [US_STATE] Jur…" at bounding box center [931, 692] width 1235 height 33
click at [314, 675] on select "Select Item... AE-Floodway "Studied 1% Flood Zone Under State of [US_STATE] Jur…" at bounding box center [931, 692] width 1235 height 33
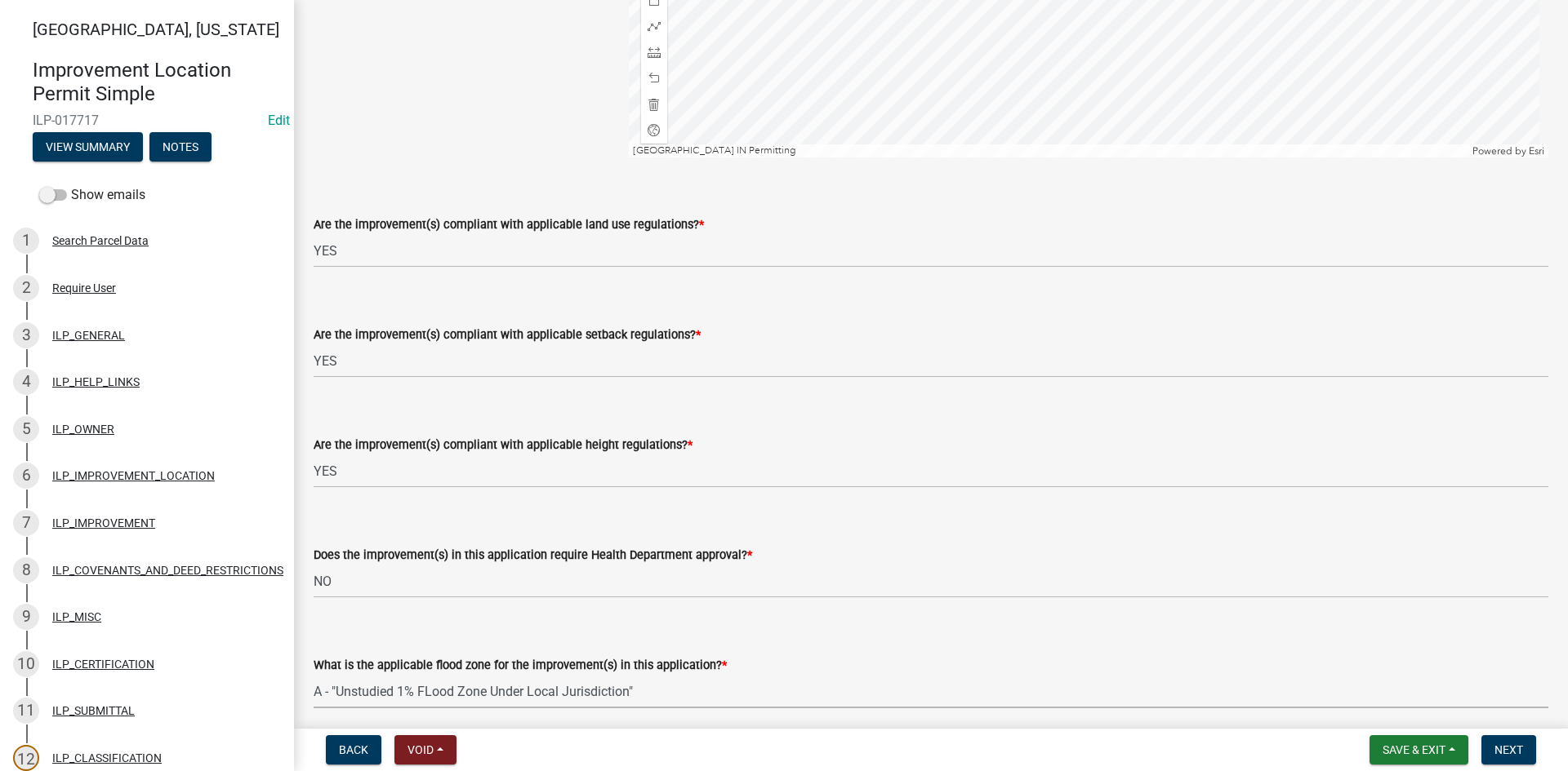
select select "dbe43cf5-cd7d-4891-a4f4-bc9ad118cd51"
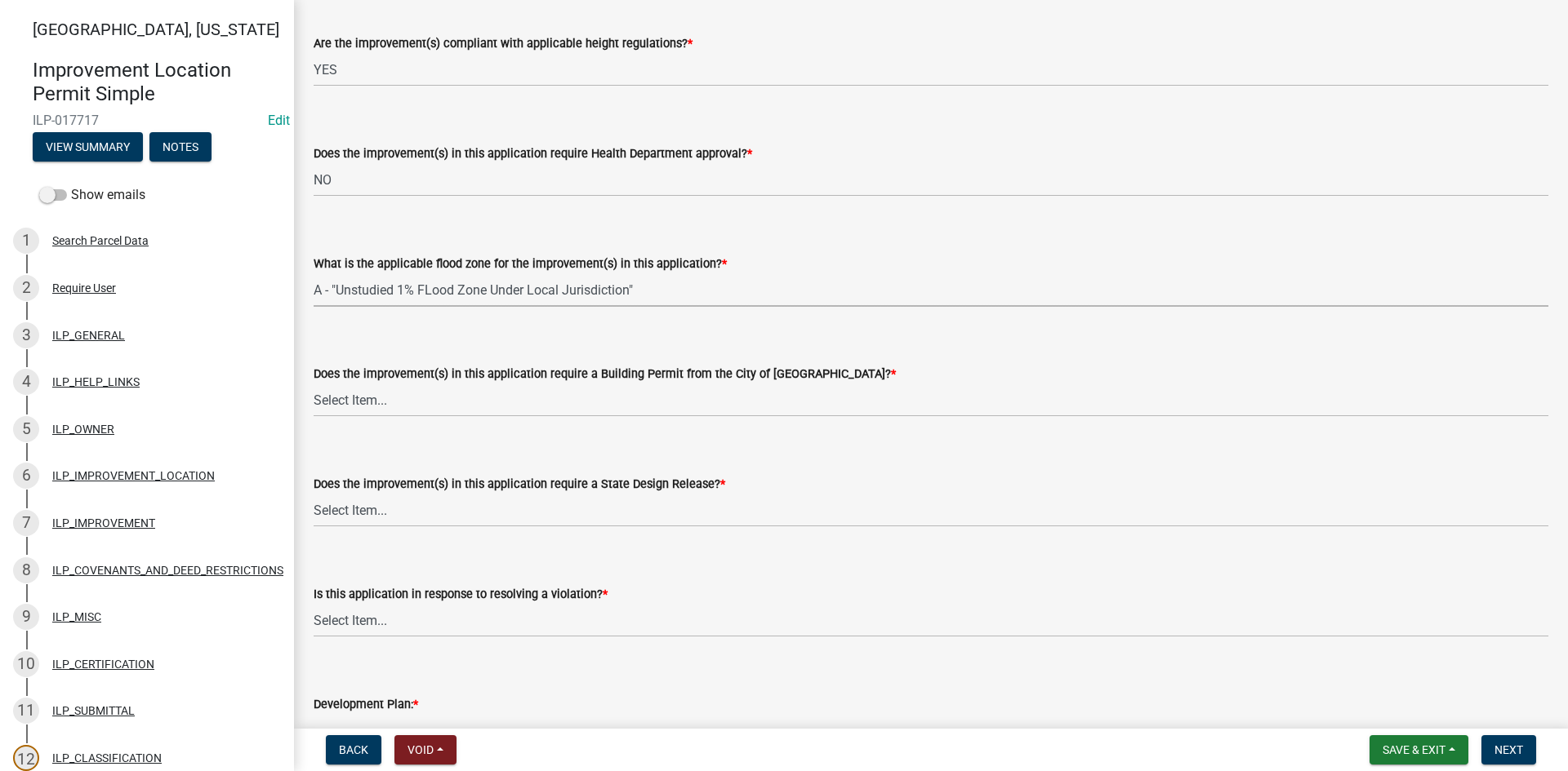
scroll to position [790, 0]
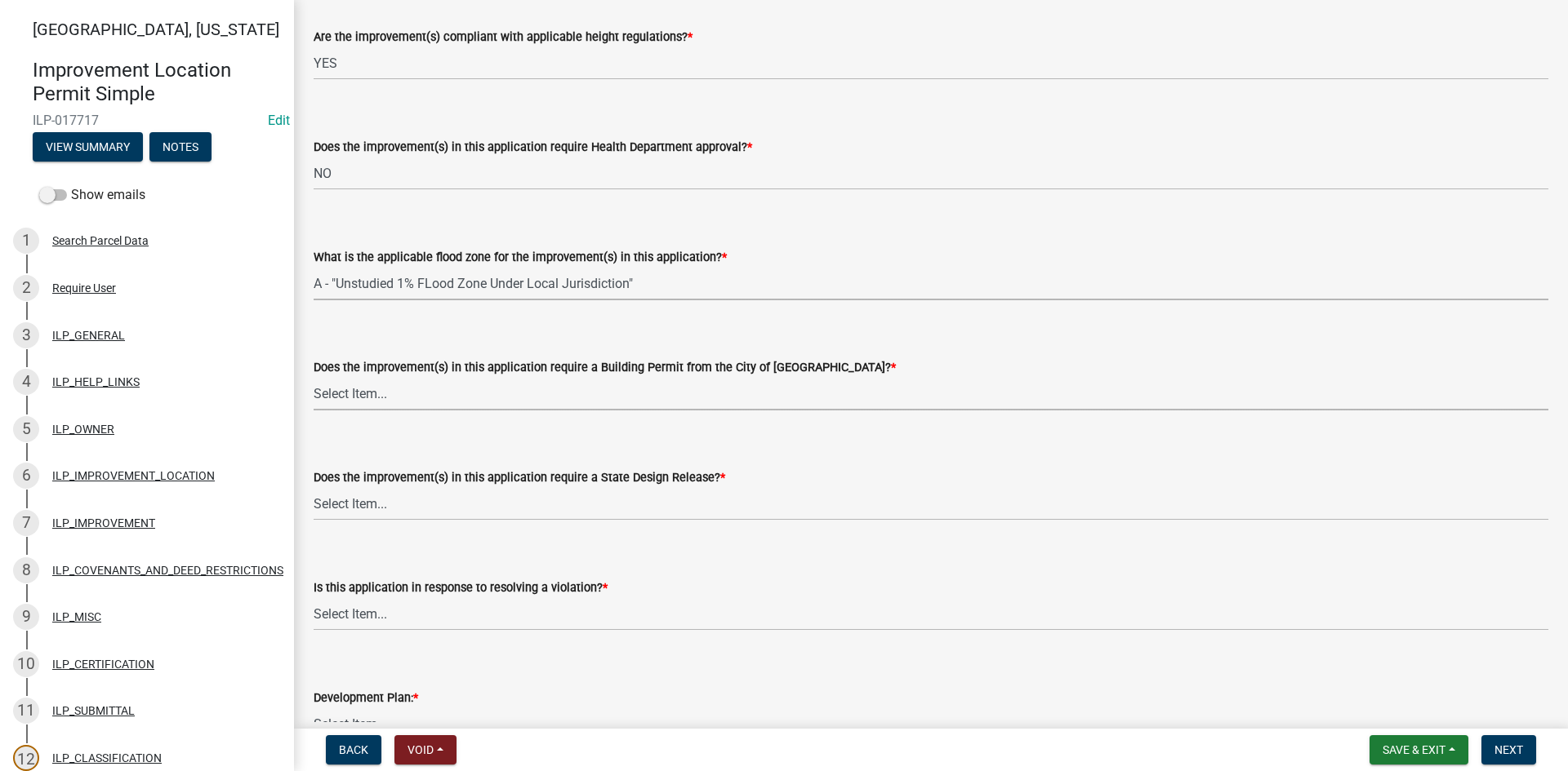
click at [420, 392] on select "Select Item... YES NO" at bounding box center [931, 394] width 1235 height 33
click at [314, 377] on select "Select Item... YES NO" at bounding box center [931, 394] width 1235 height 33
select select "3dde91a6-95a6-42fe-ae60-c75c292f8dd0"
click at [459, 512] on select "Select Item... YES NO" at bounding box center [931, 504] width 1235 height 33
click at [314, 488] on select "Select Item... YES NO" at bounding box center [931, 504] width 1235 height 33
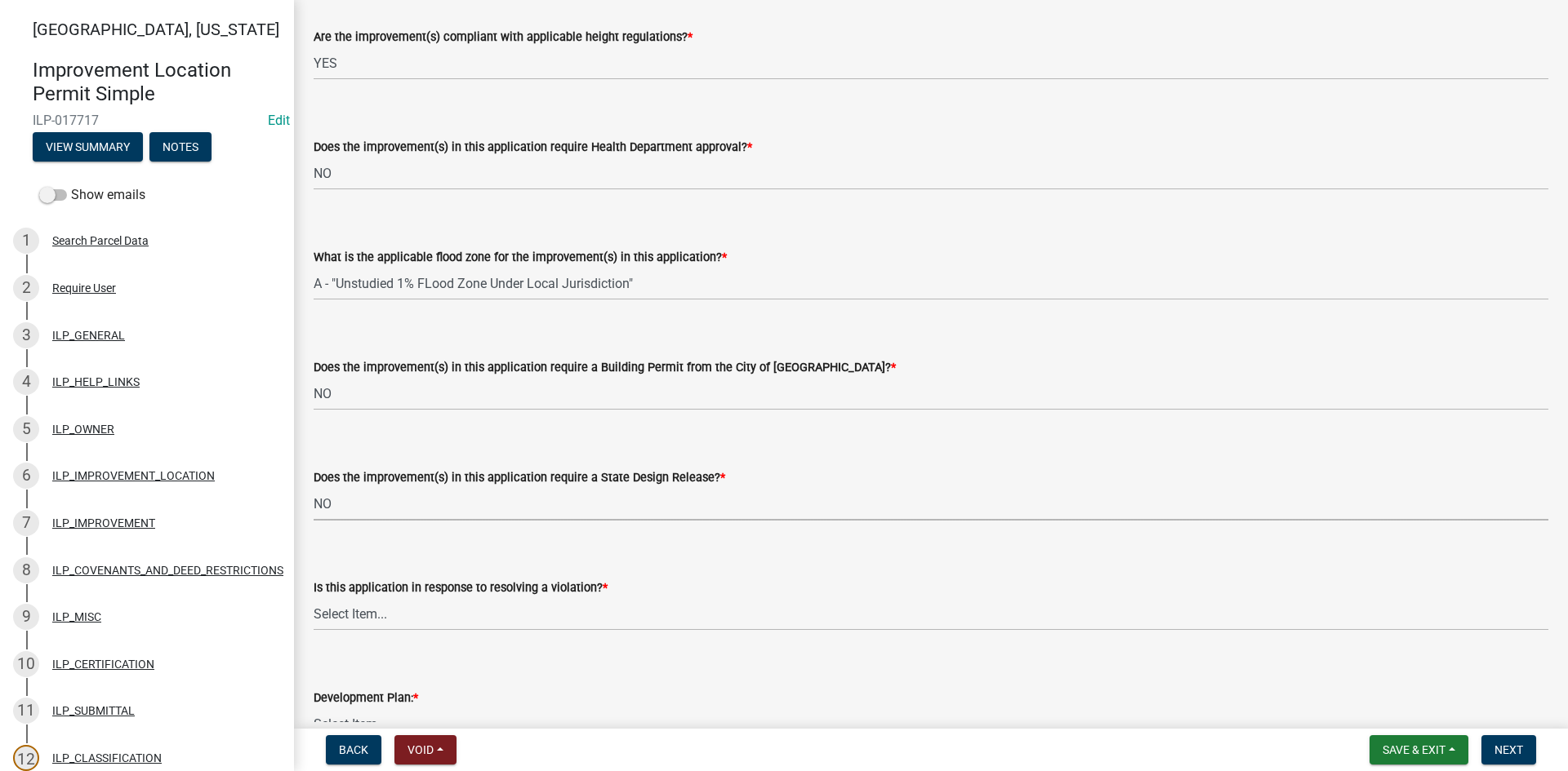
select select "3e29b85e-0a39-40b5-813f-a0c180e4f93d"
select select "296d3b28-03f6-4b85-9592-a9e1e0e51d18"
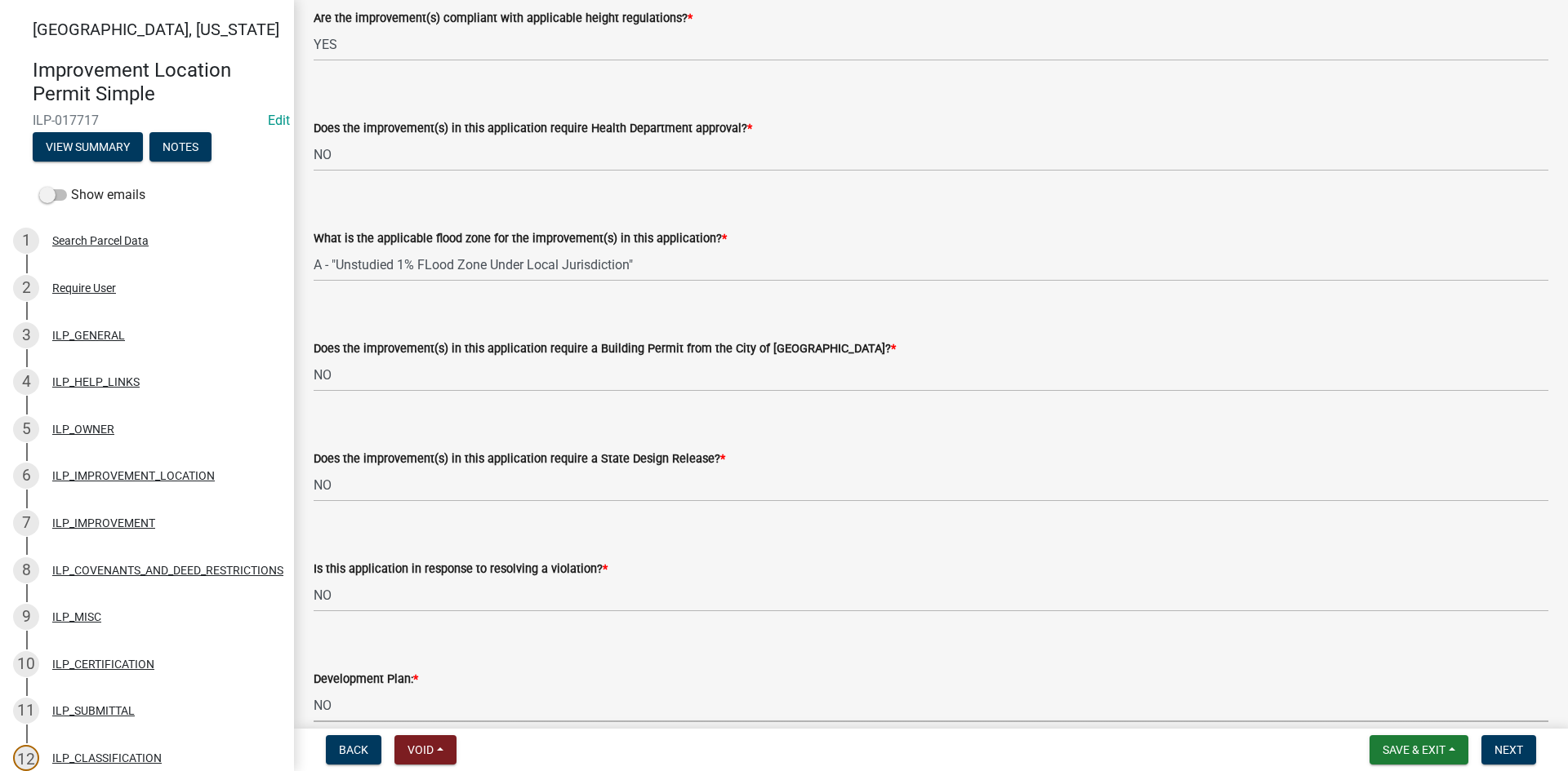
select select "f492072b-a2fa-4f7c-8f99-9e809c6c526f"
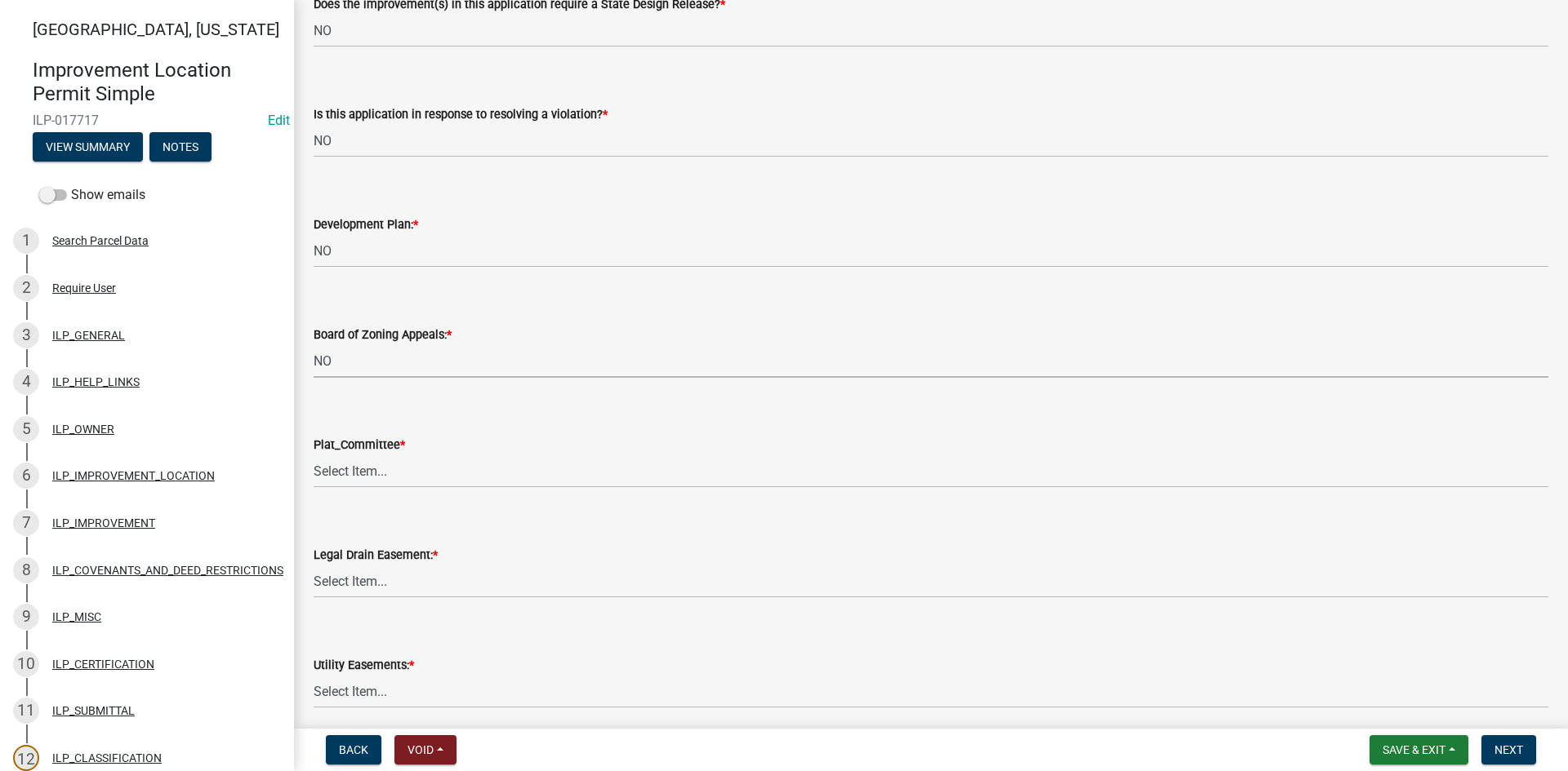
select select "91f2ca91-6260-441c-87d8-e38016df5c96"
select select "63238f16-a362-487f-83af-24d0c8cf3edd"
select select "4de29e95-b13a-4926-a5fe-83364331169b"
select select "8e424161-7bf1-4e33-adf9-a347c03eff2b"
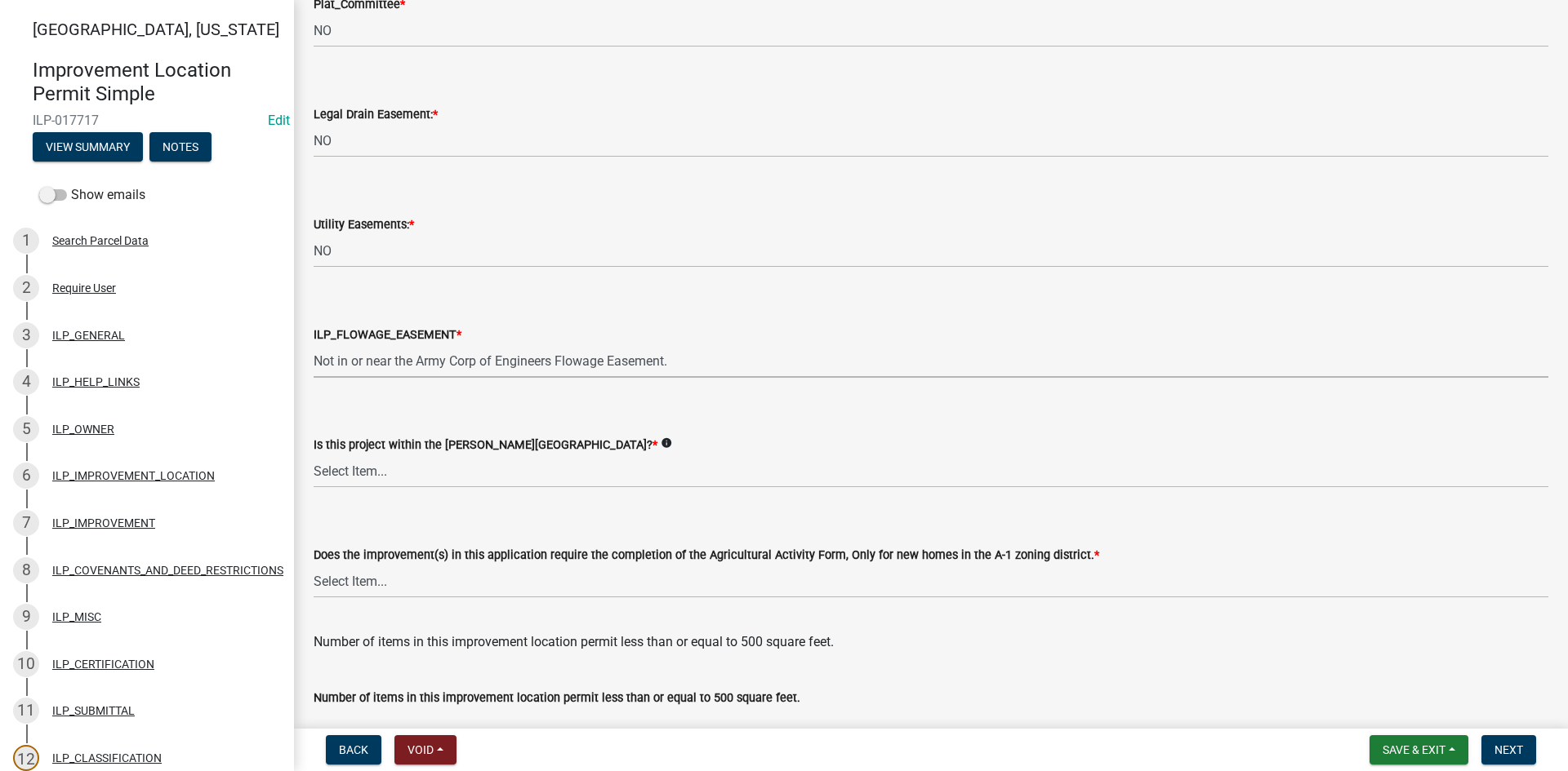
select select "bdd9c930-c7fe-4770-81ee-2c29cf953f8b"
select select "c22a6da1-a4b9-4a20-9552-3c4da3c32bc7"
select select "b8432f74-40d2-4ff6-ba31-770d91760c6e"
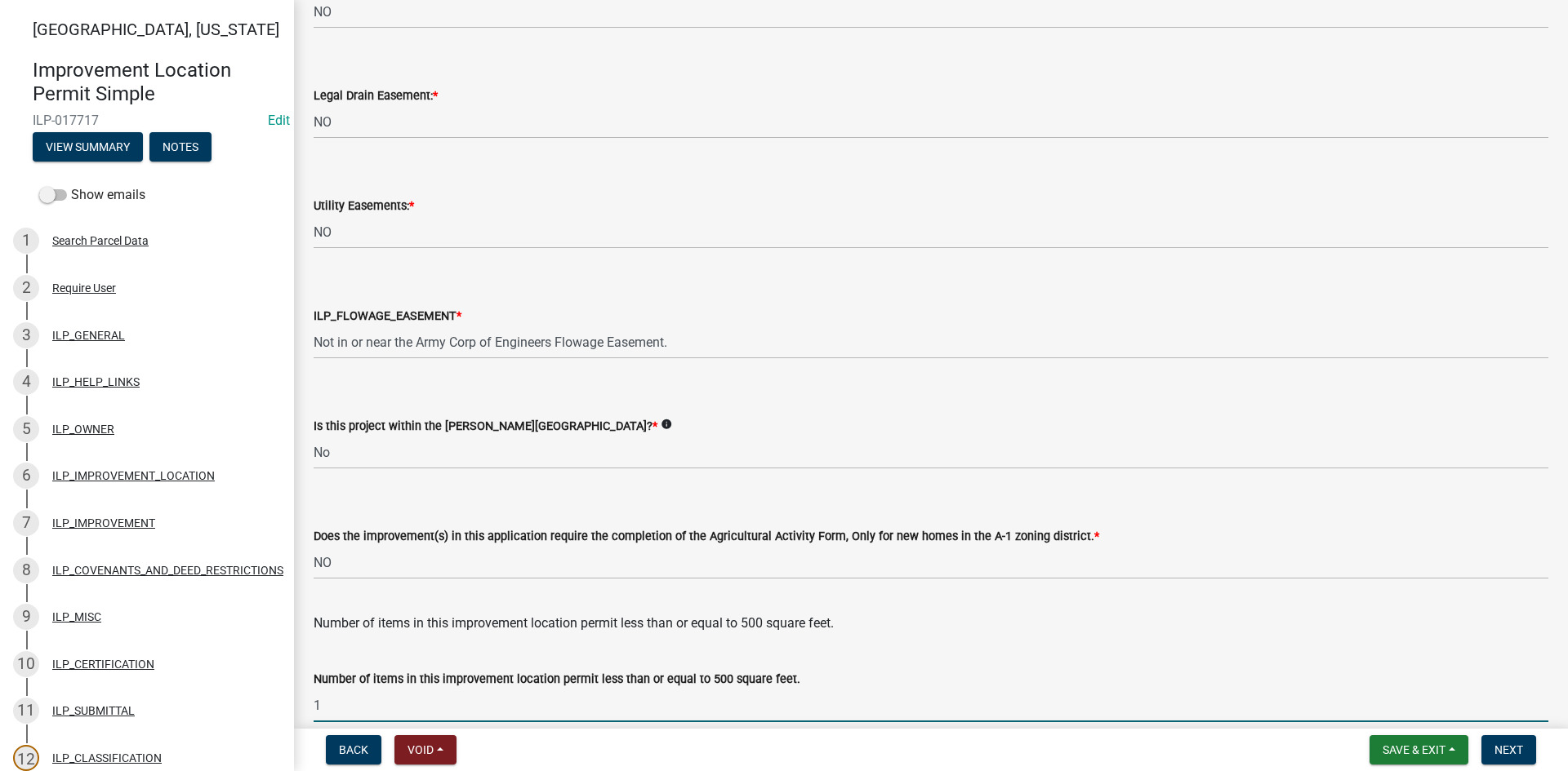
type input "1"
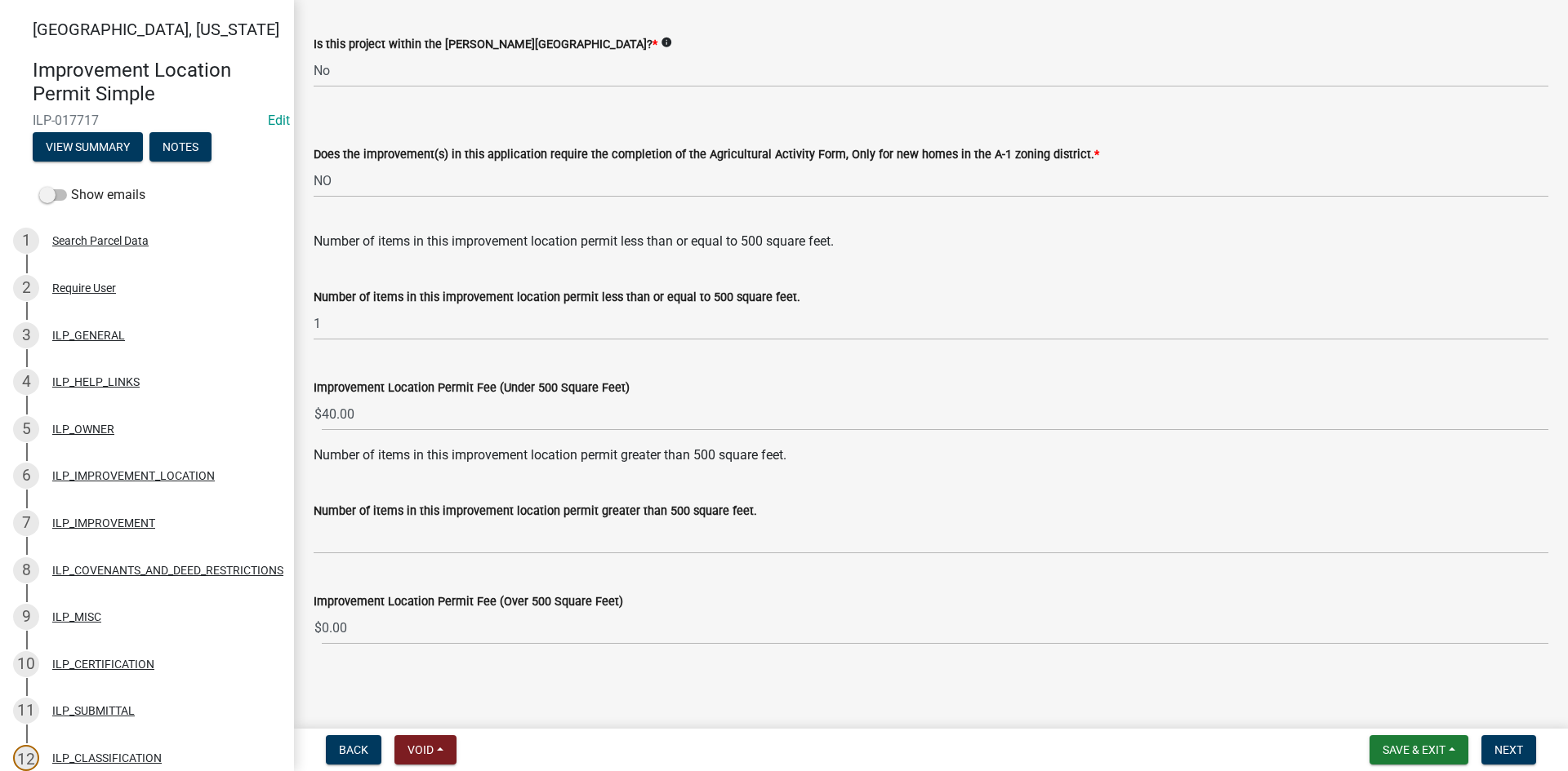
scroll to position [2106, 0]
click at [1502, 750] on span "Next" at bounding box center [1508, 750] width 28 height 13
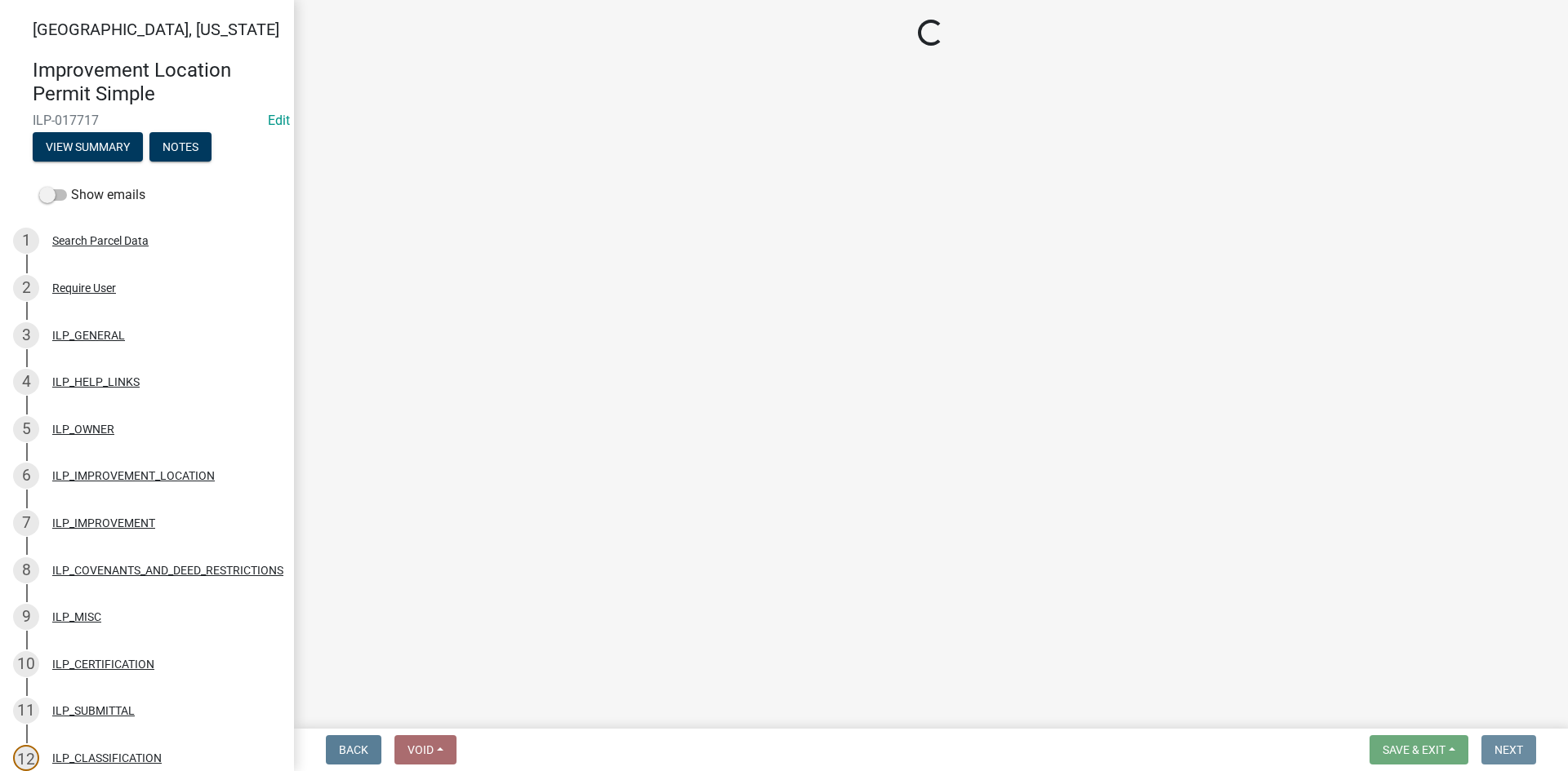
scroll to position [0, 0]
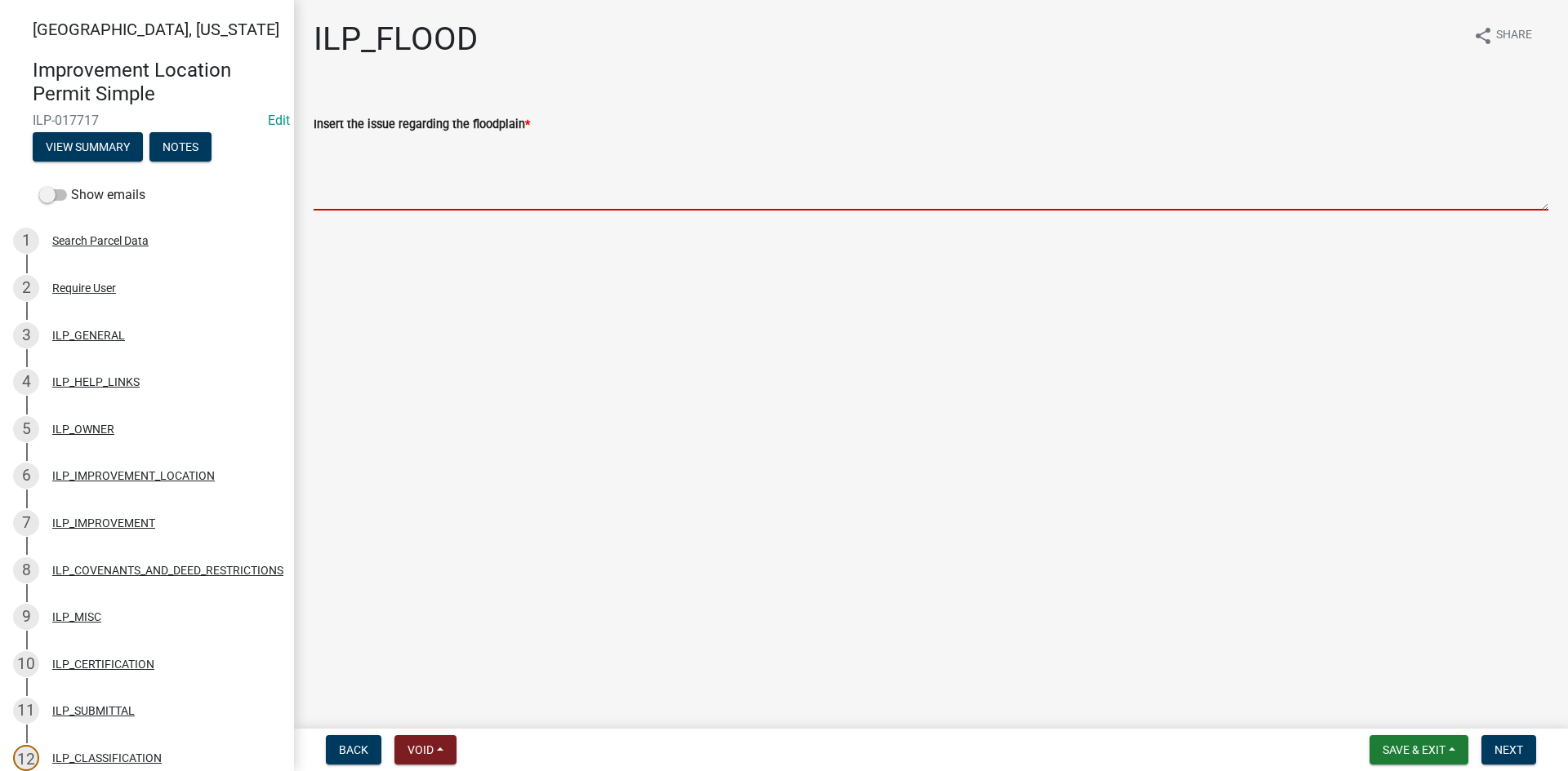
click at [622, 183] on textarea "Insert the issue regarding the floodplain *" at bounding box center [931, 172] width 1235 height 77
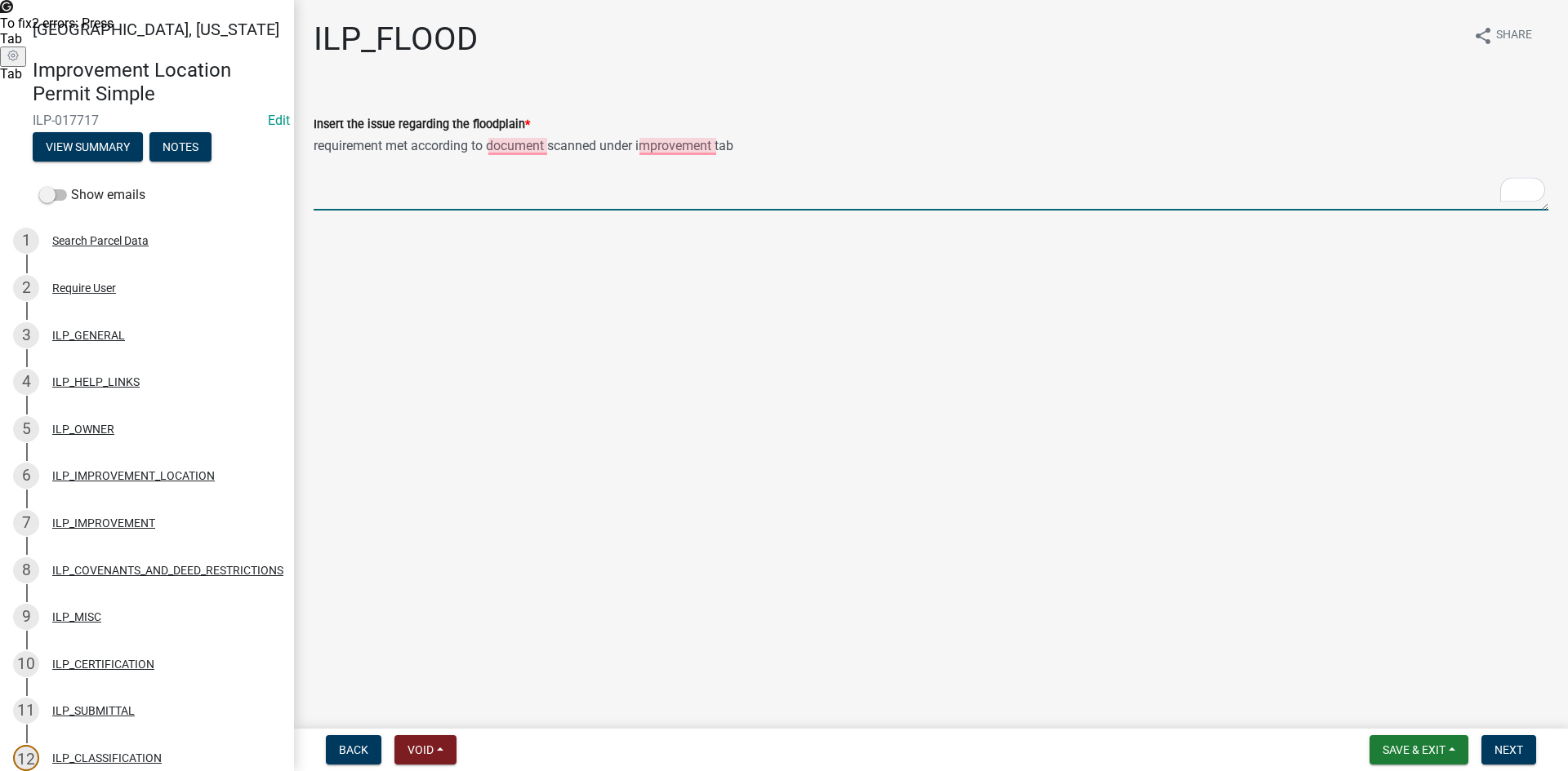
click at [622, 146] on textarea "requirement met according to document scanned under improvement tab" at bounding box center [931, 172] width 1235 height 77
type textarea "requirement met according to document scanned under improvement tab"
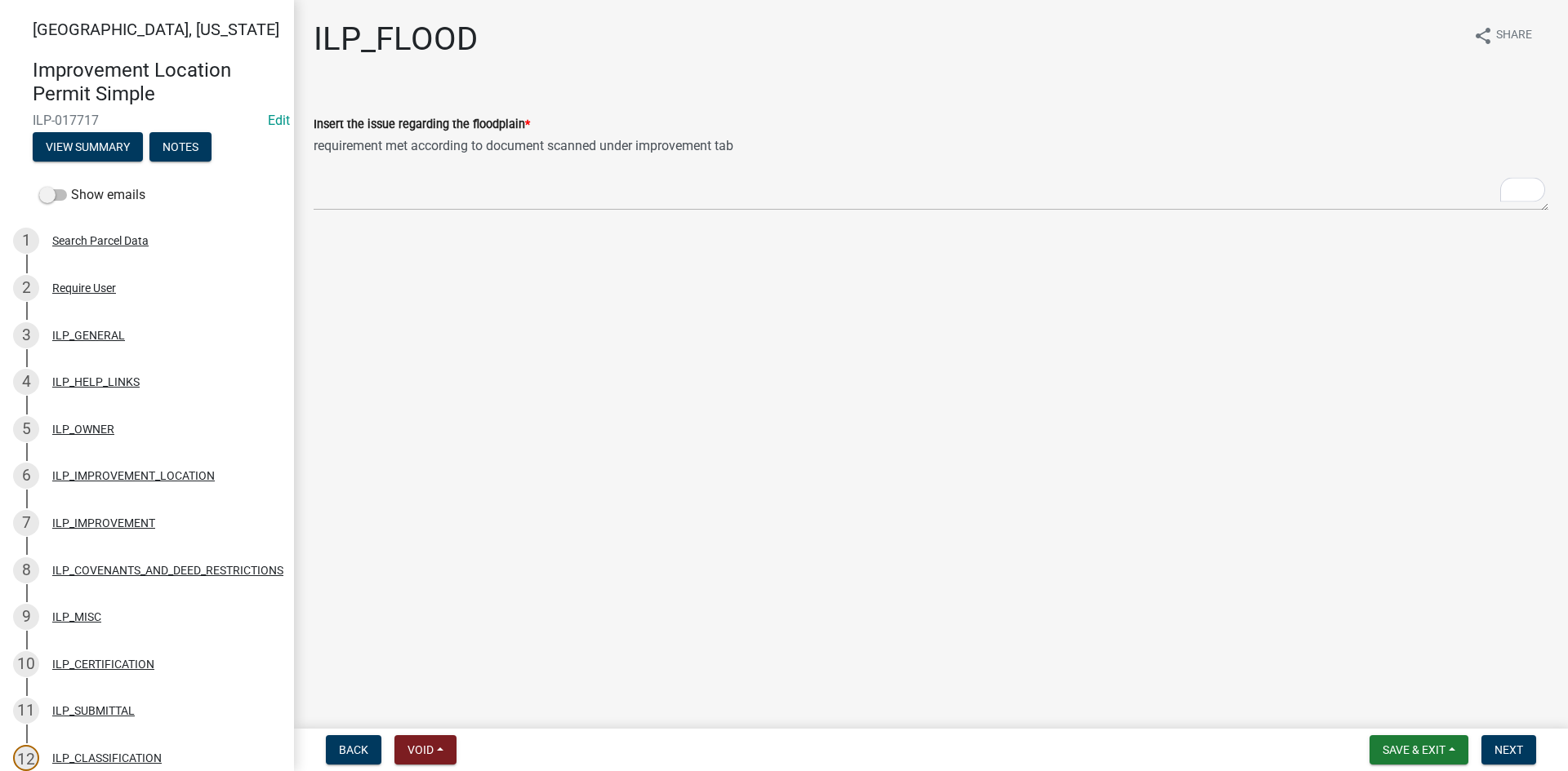
click at [1247, 353] on main "ILP_FLOOD share Share Insert the issue regarding the floodplain * requirement m…" at bounding box center [931, 361] width 1274 height 722
click at [1507, 747] on span "Next" at bounding box center [1508, 750] width 28 height 13
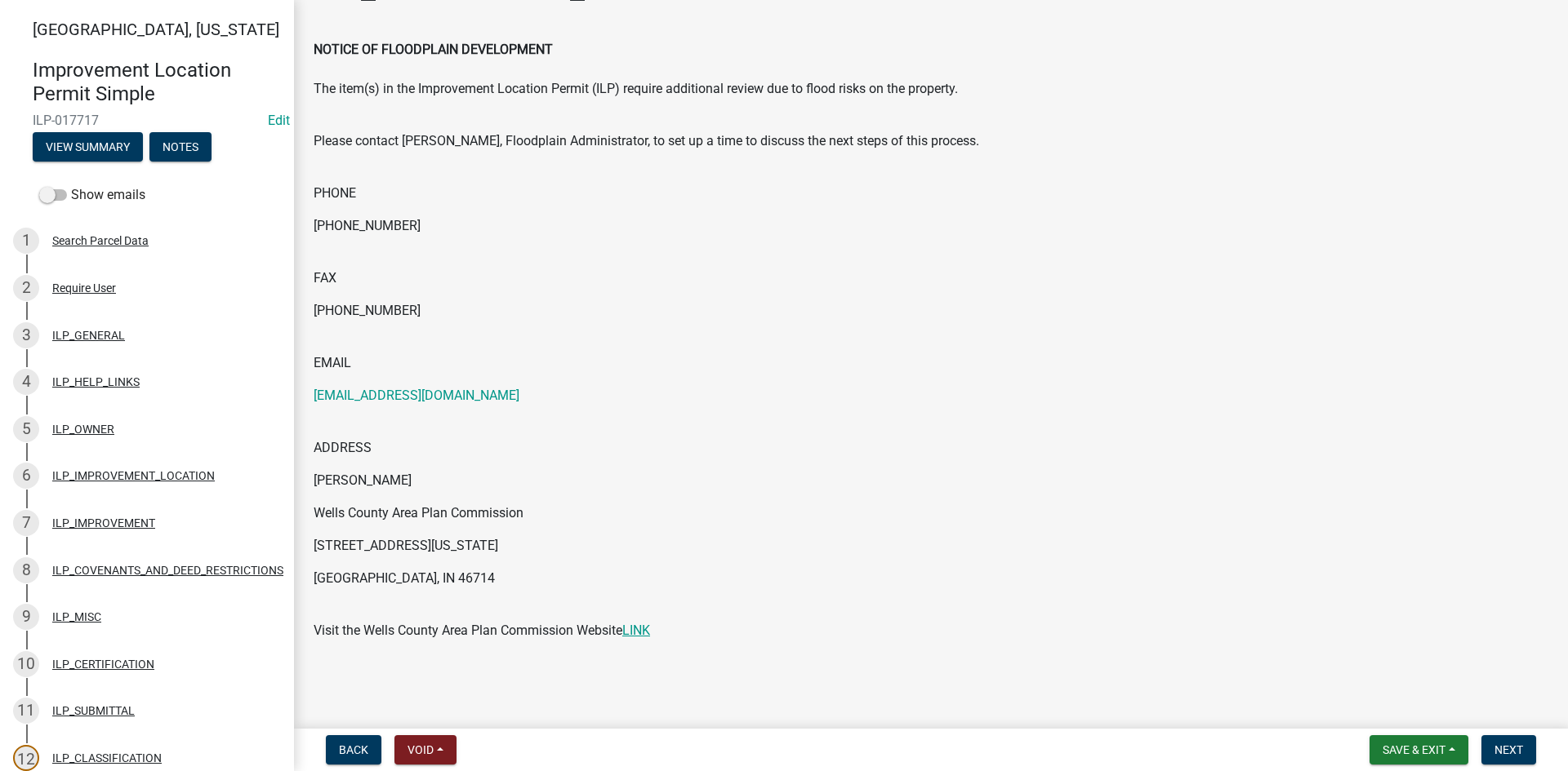
scroll to position [79, 0]
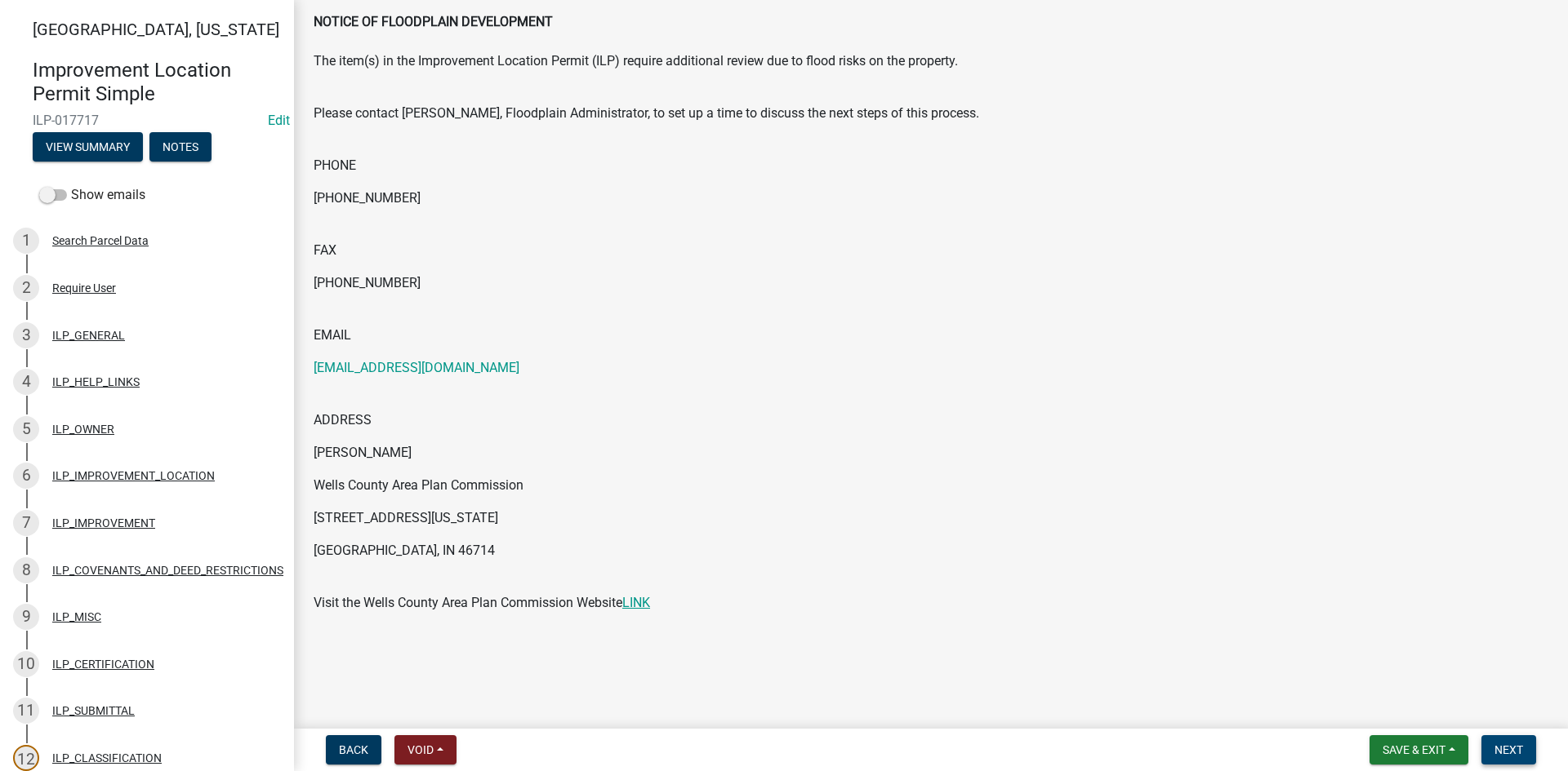
click at [1504, 742] on button "Next" at bounding box center [1508, 750] width 55 height 29
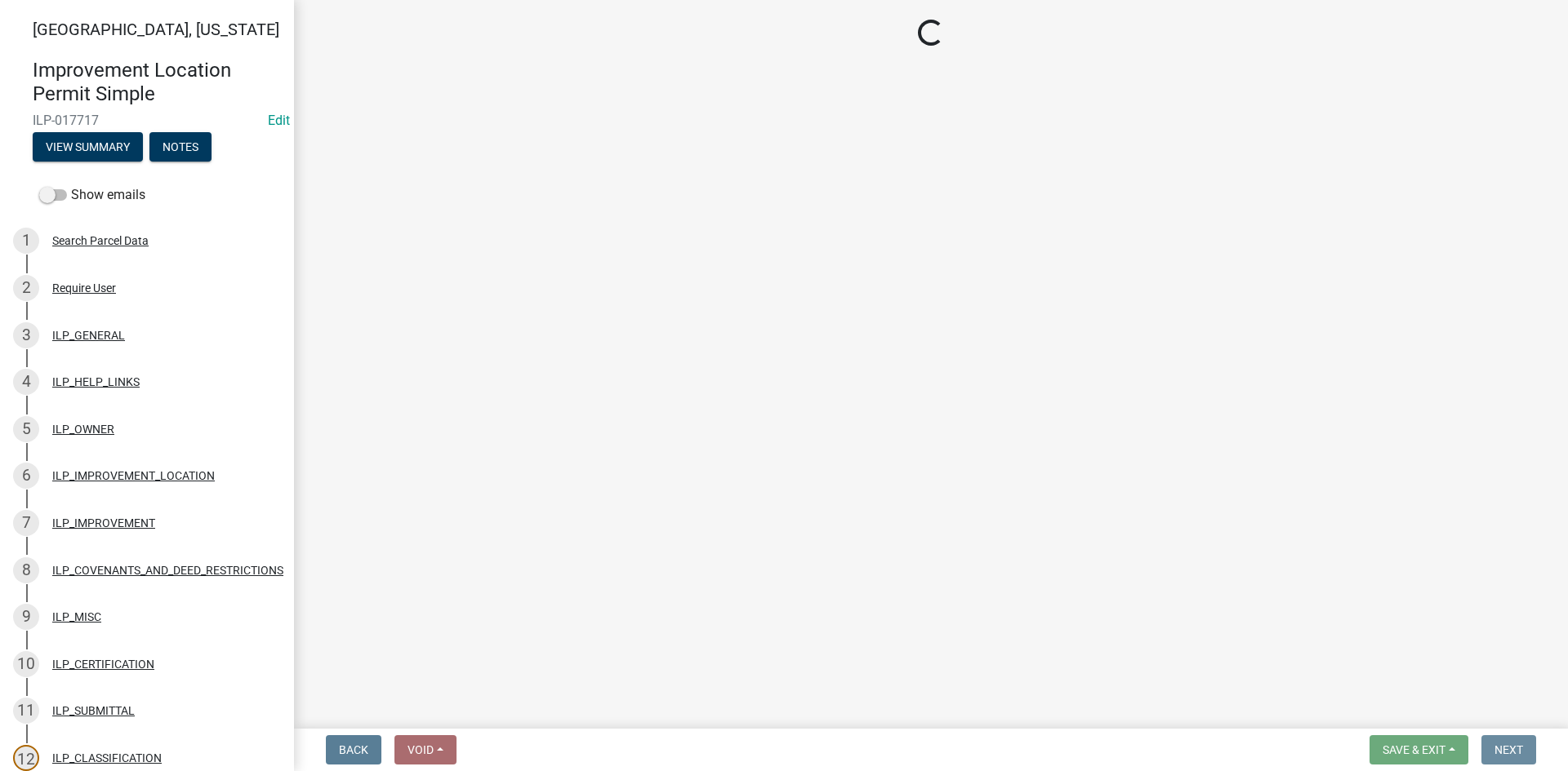
scroll to position [0, 0]
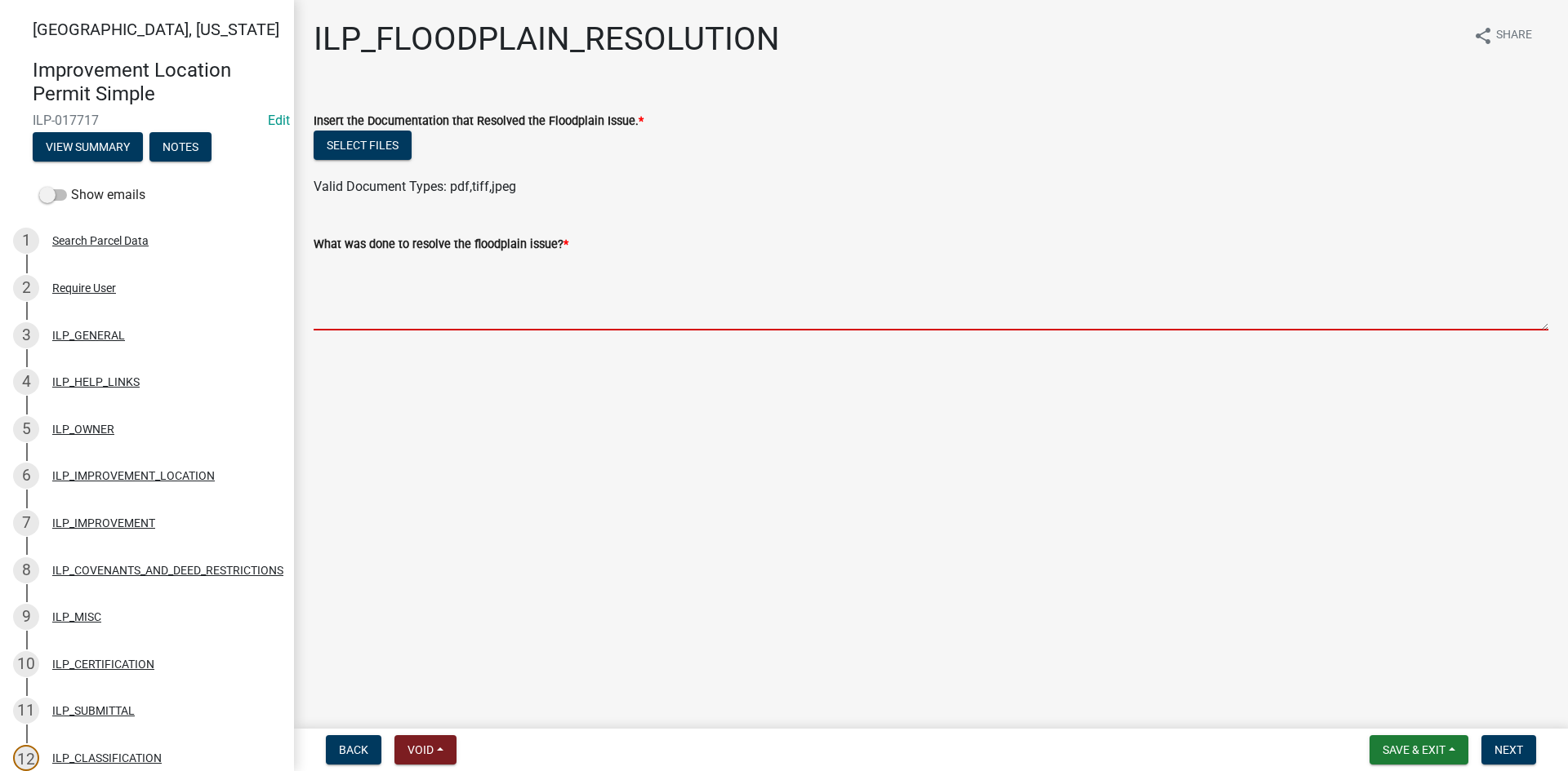
click at [901, 319] on textarea "What was done to resolve the floodplain issue? *" at bounding box center [931, 292] width 1235 height 77
paste textarea "requirement met according to document scanned under improvement tab"
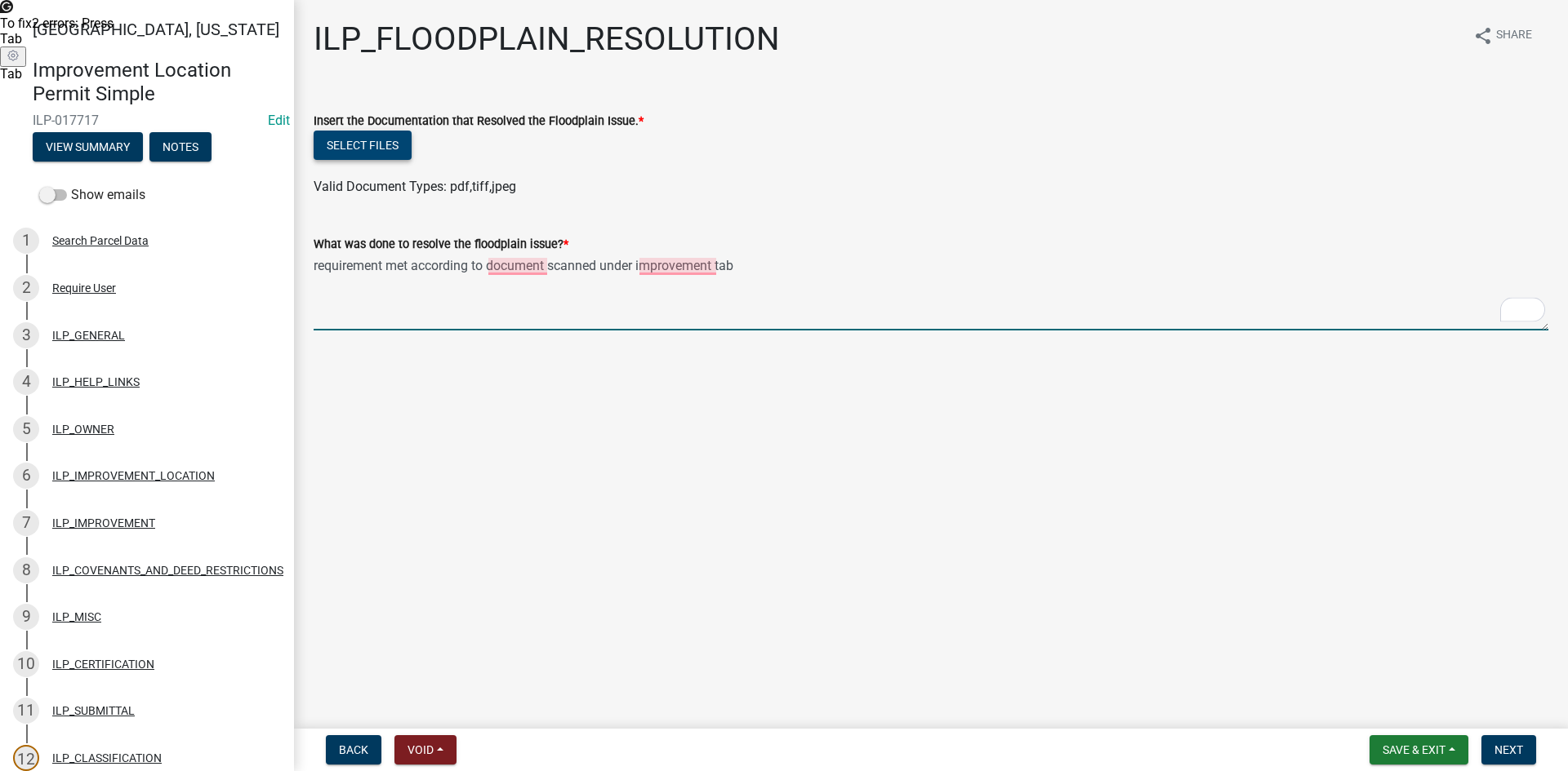
type textarea "requirement met according to document scanned under improvement tab"
click at [389, 151] on button "Select files" at bounding box center [363, 146] width 98 height 29
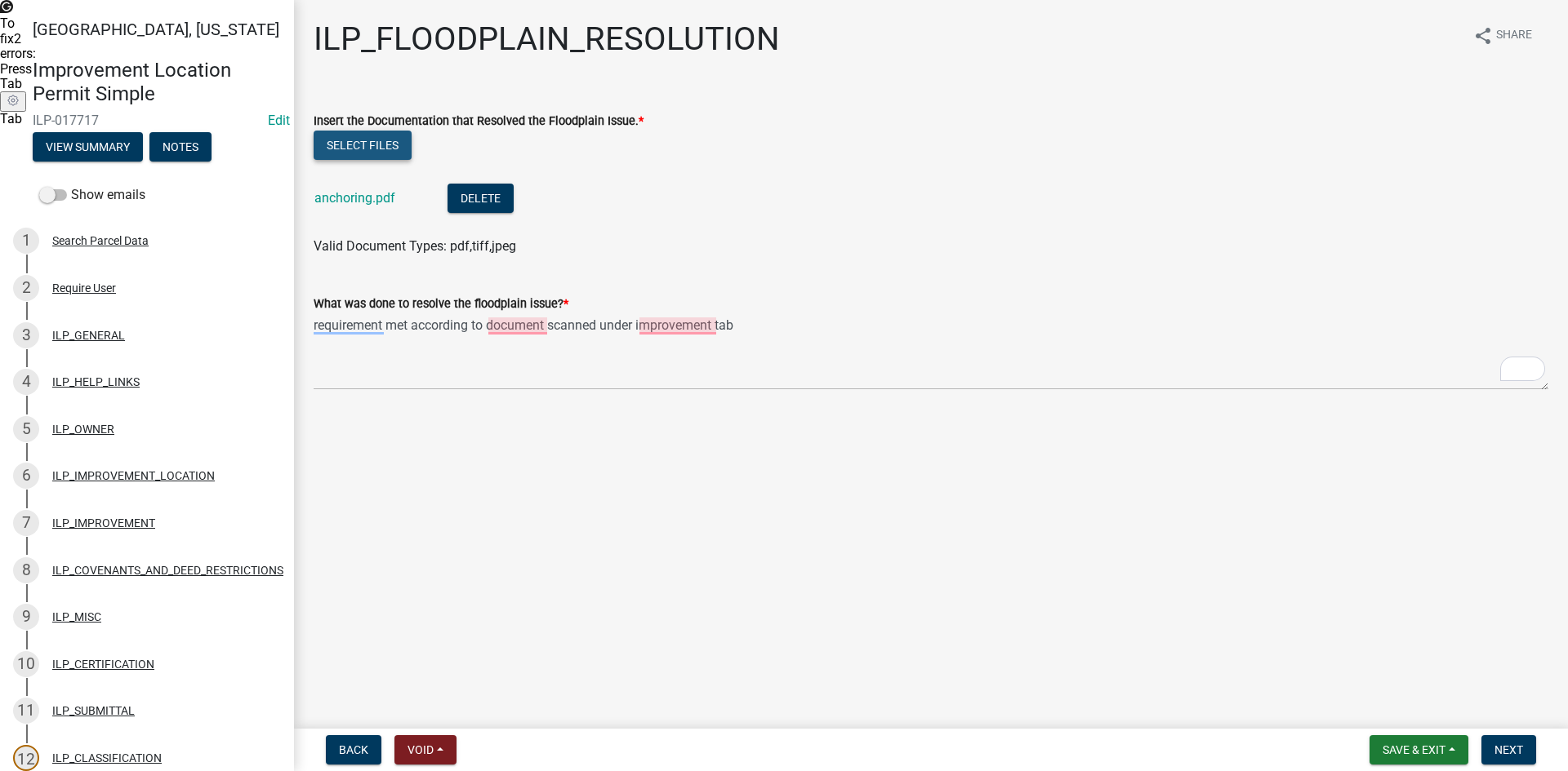
click at [365, 144] on button "Select files" at bounding box center [363, 146] width 98 height 29
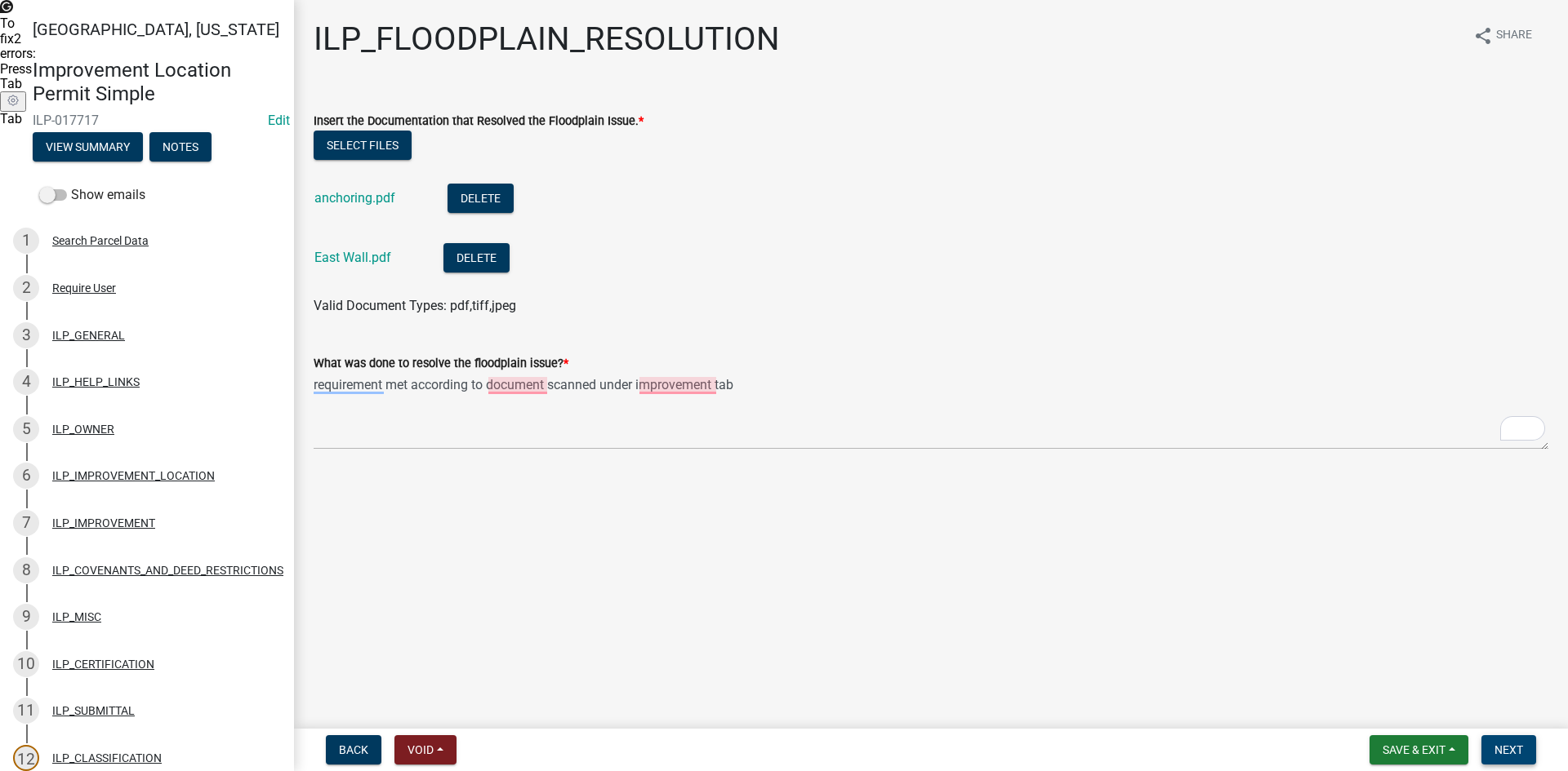
click at [1518, 741] on button "Next" at bounding box center [1508, 750] width 55 height 29
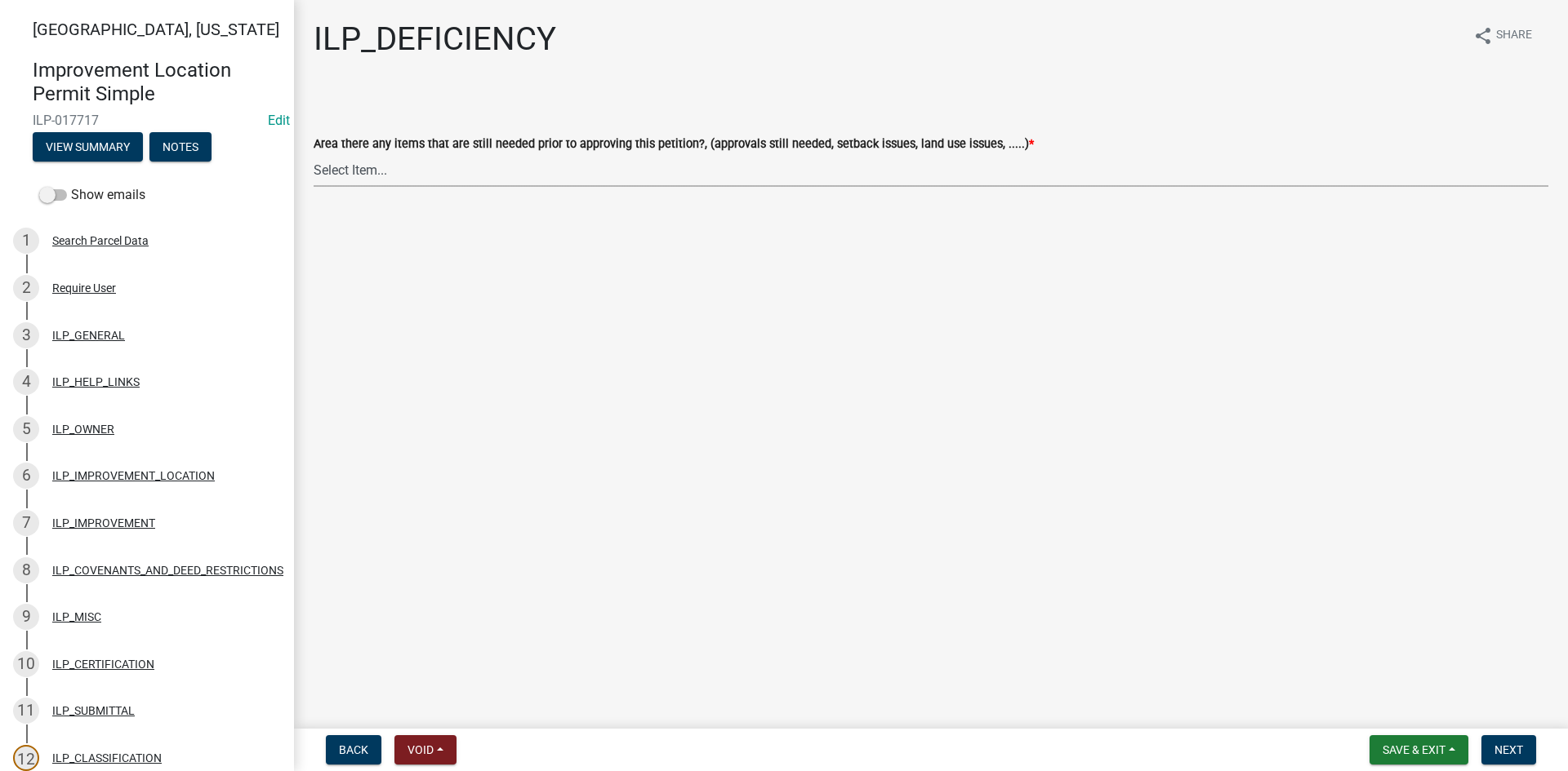
click at [768, 172] on select "Select Item... YES NO" at bounding box center [931, 170] width 1235 height 33
click at [314, 153] on select "Select Item... YES NO" at bounding box center [931, 170] width 1235 height 33
select select "88f51f67-ad00-412f-ad25-d9a24cd42bdb"
click at [1541, 751] on form "Save & Exit Save Save & Exit Next" at bounding box center [1453, 750] width 180 height 29
click at [1530, 750] on button "Next" at bounding box center [1508, 750] width 55 height 29
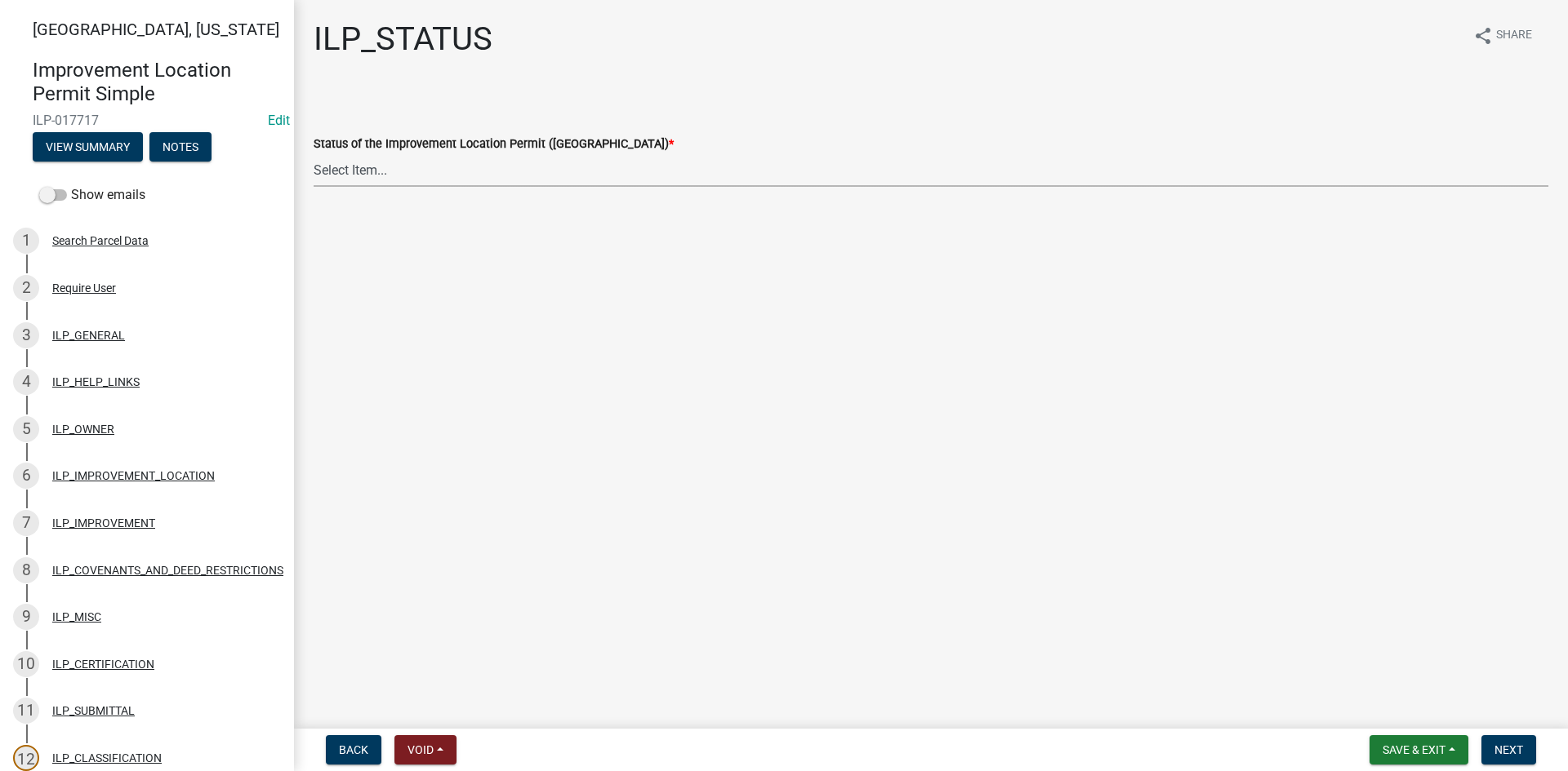
click at [449, 166] on select "Select Item... Denied Approved" at bounding box center [931, 170] width 1235 height 33
click at [314, 153] on select "Select Item... Denied Approved" at bounding box center [931, 170] width 1235 height 33
select select "676ca0ef-d742-4b5a-a79e-763cf2a28fc9"
click at [1516, 738] on nav "Back Void Withdraw Lock Expire Void Save & Exit Save Save & Exit Next" at bounding box center [931, 750] width 1274 height 42
click at [1516, 744] on span "Next" at bounding box center [1508, 750] width 28 height 13
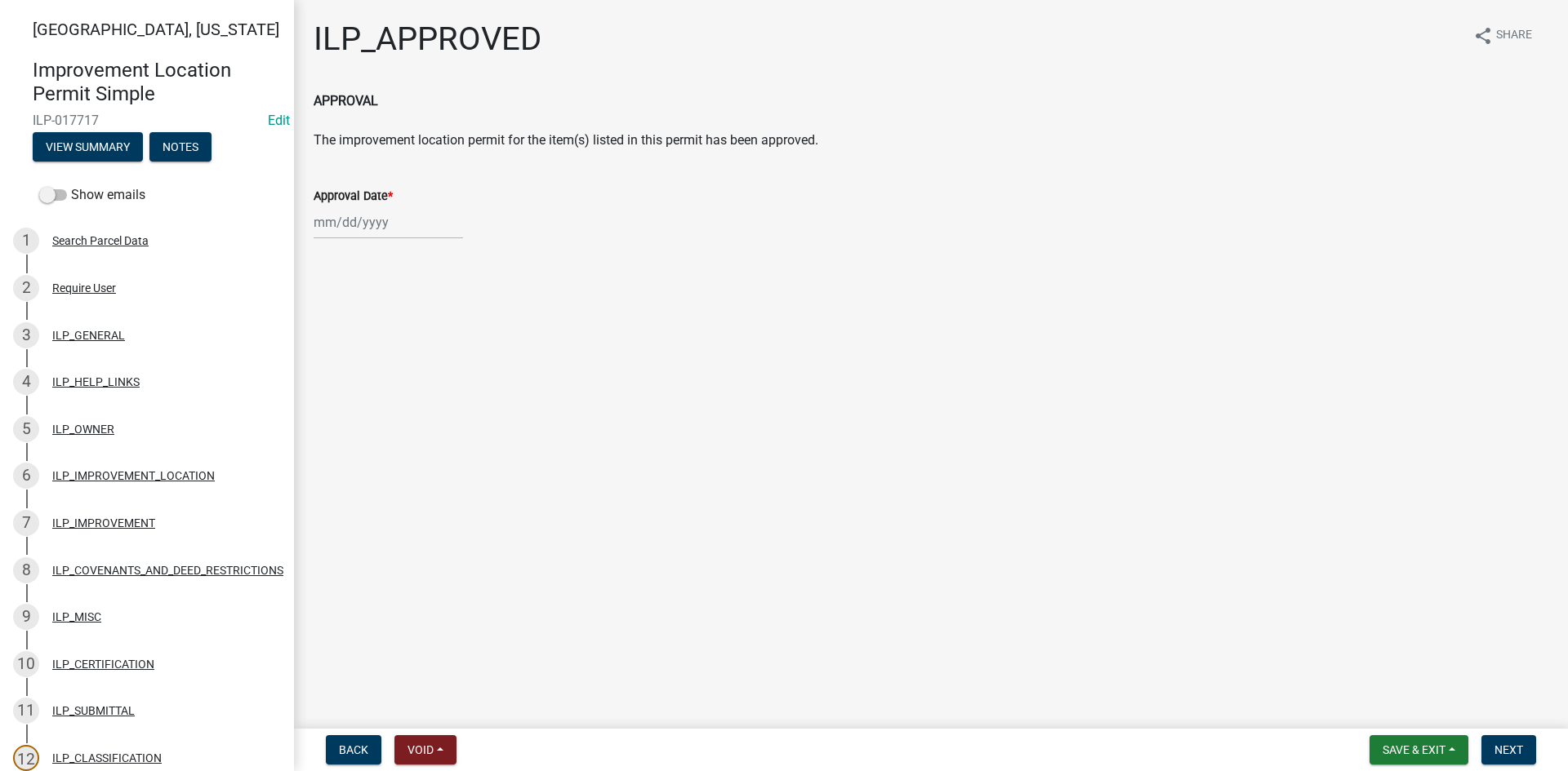
select select "10"
select select "2025"
click at [334, 234] on div "[PERSON_NAME] Feb Mar Apr [PERSON_NAME][DATE] Oct Nov [DATE] 1526 1527 1528 152…" at bounding box center [388, 223] width 150 height 33
click at [412, 338] on div "9" at bounding box center [408, 335] width 26 height 26
type input "[DATE]"
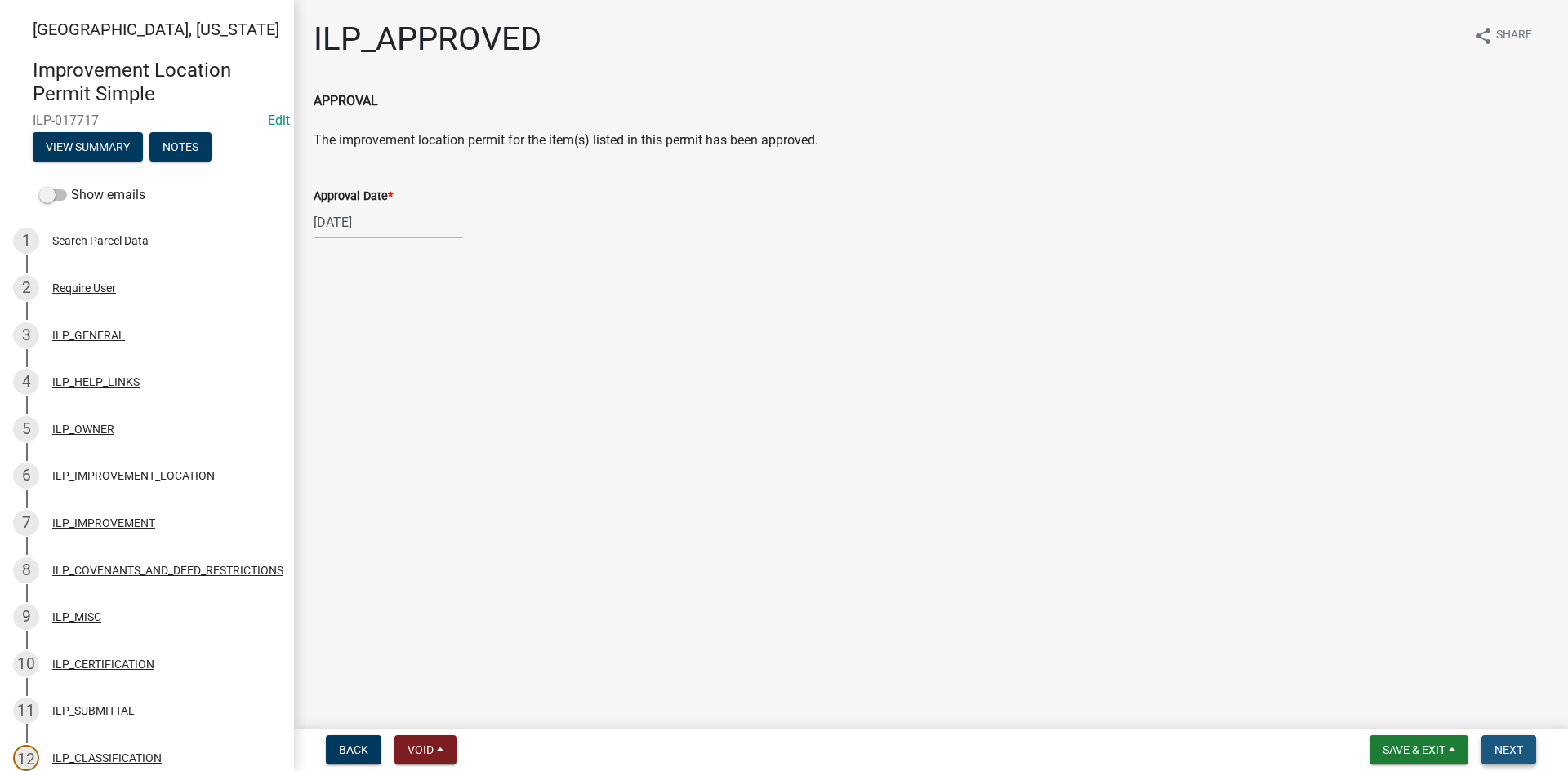
click at [1502, 750] on span "Next" at bounding box center [1508, 750] width 28 height 13
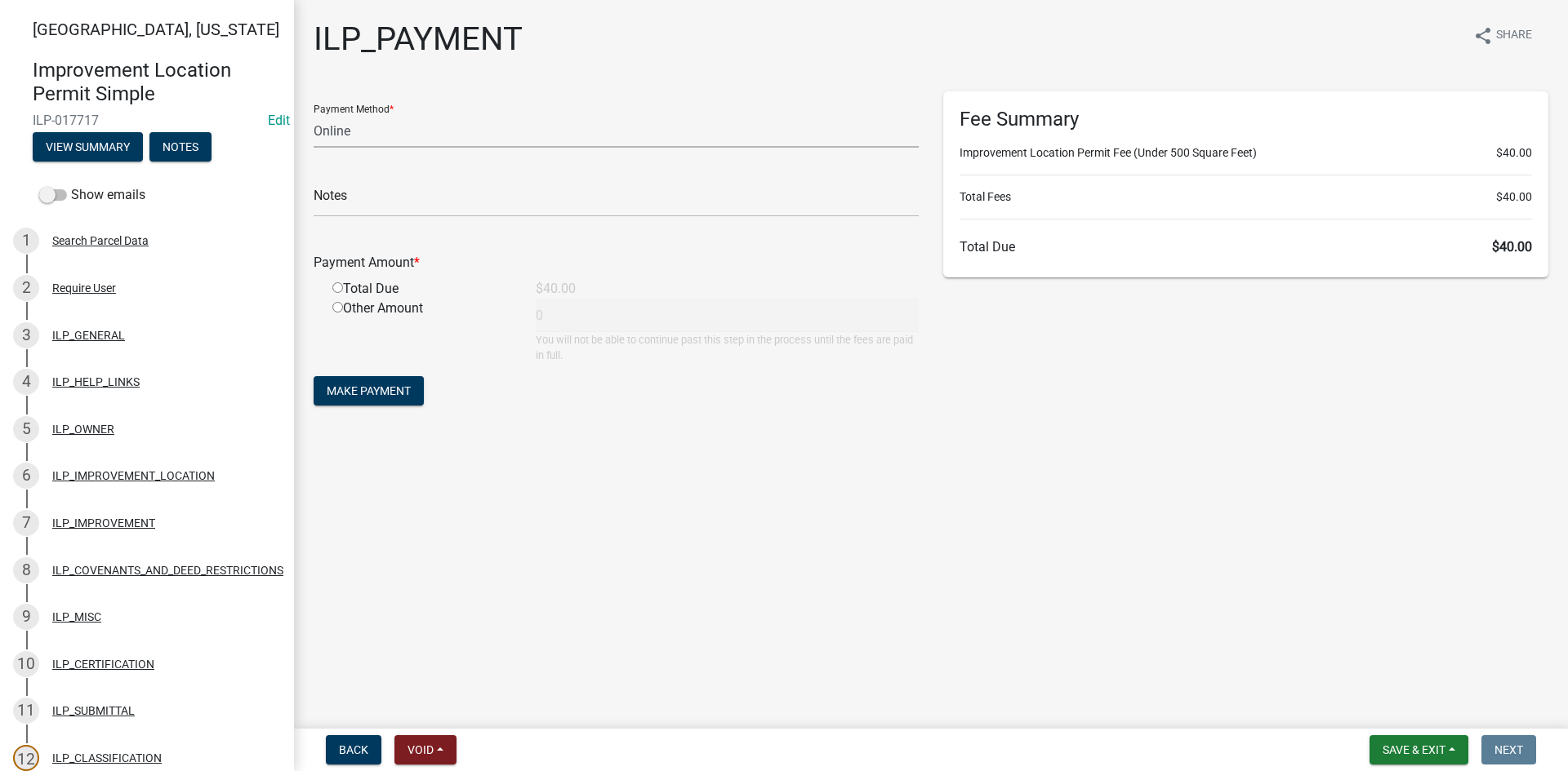
click at [478, 132] on select "Credit Card POS Check Cash Online" at bounding box center [616, 131] width 605 height 33
select select "2: 1"
click at [314, 114] on select "Credit Card POS Check Cash Online" at bounding box center [616, 131] width 605 height 33
click at [341, 289] on input "radio" at bounding box center [337, 287] width 11 height 11
radio input "true"
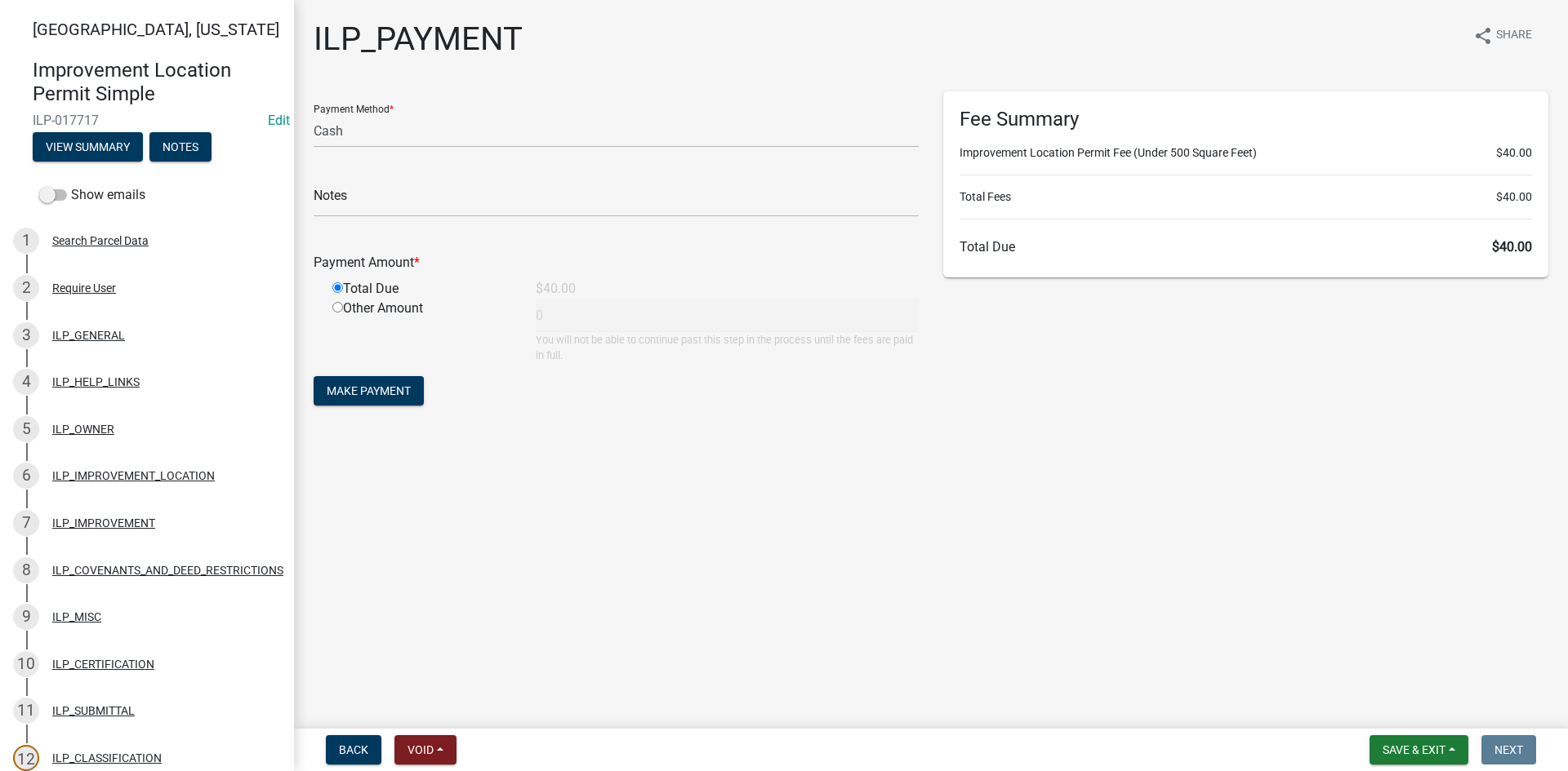
type input "40"
click at [361, 379] on button "Make Payment" at bounding box center [369, 391] width 110 height 29
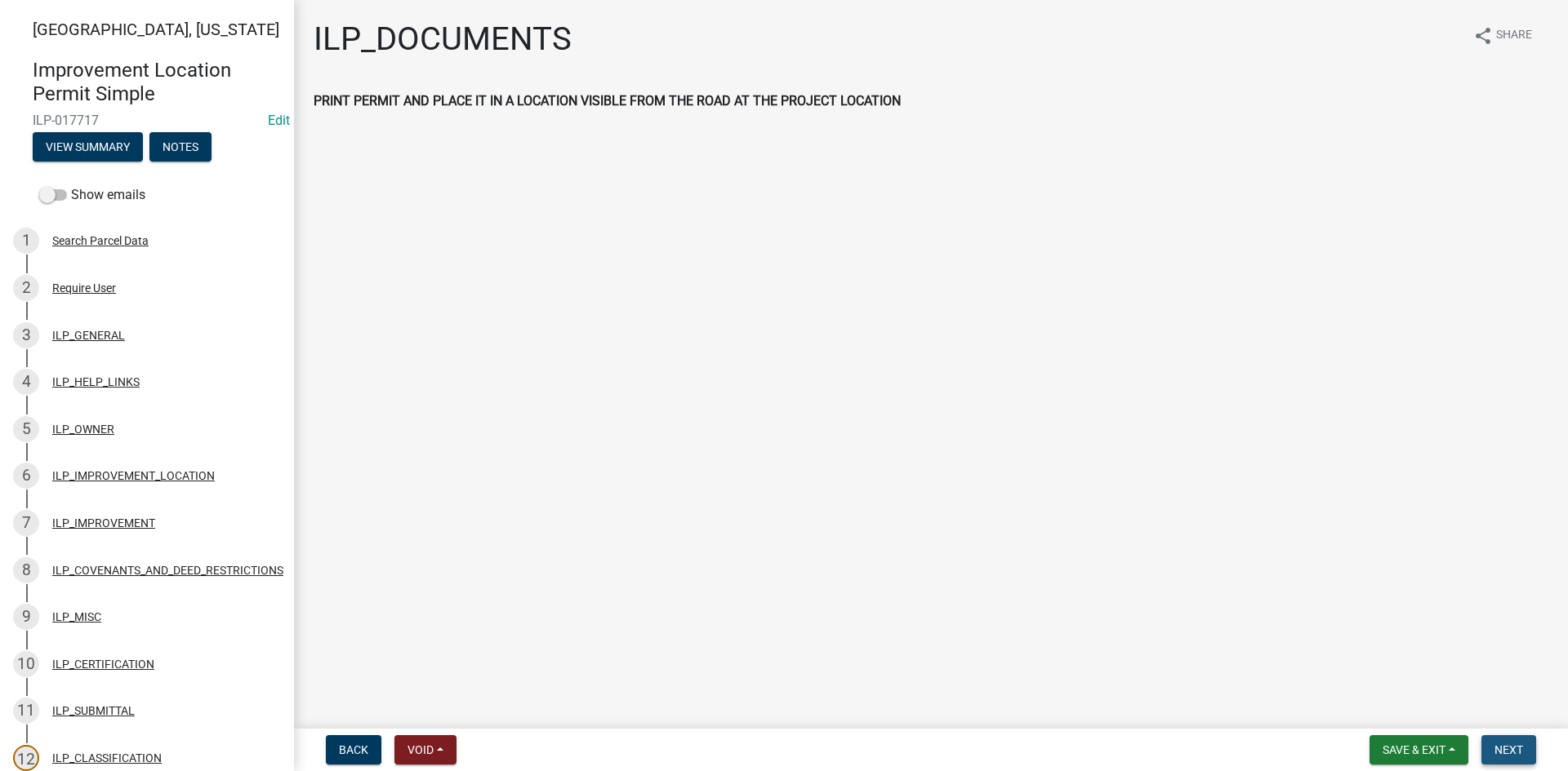
click at [1512, 747] on span "Next" at bounding box center [1508, 750] width 28 height 13
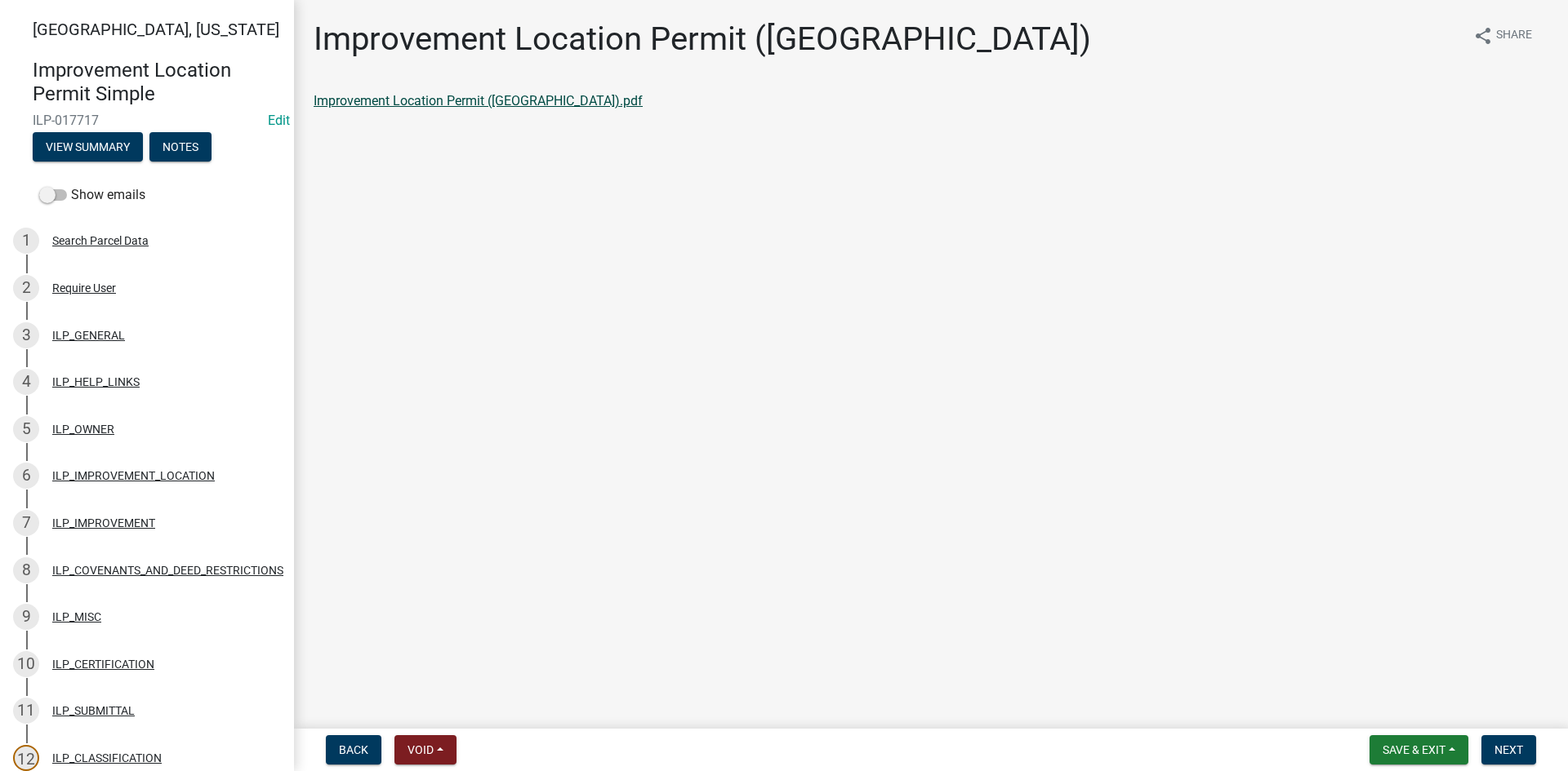
click at [423, 102] on link "Improvement Location Permit ([GEOGRAPHIC_DATA]).pdf" at bounding box center [478, 101] width 329 height 16
click at [1515, 740] on button "Next" at bounding box center [1508, 750] width 55 height 29
click at [419, 94] on link "Improvement Location Permit (ILP)(Form).pdf" at bounding box center [446, 101] width 264 height 16
